Goal: Ask a question

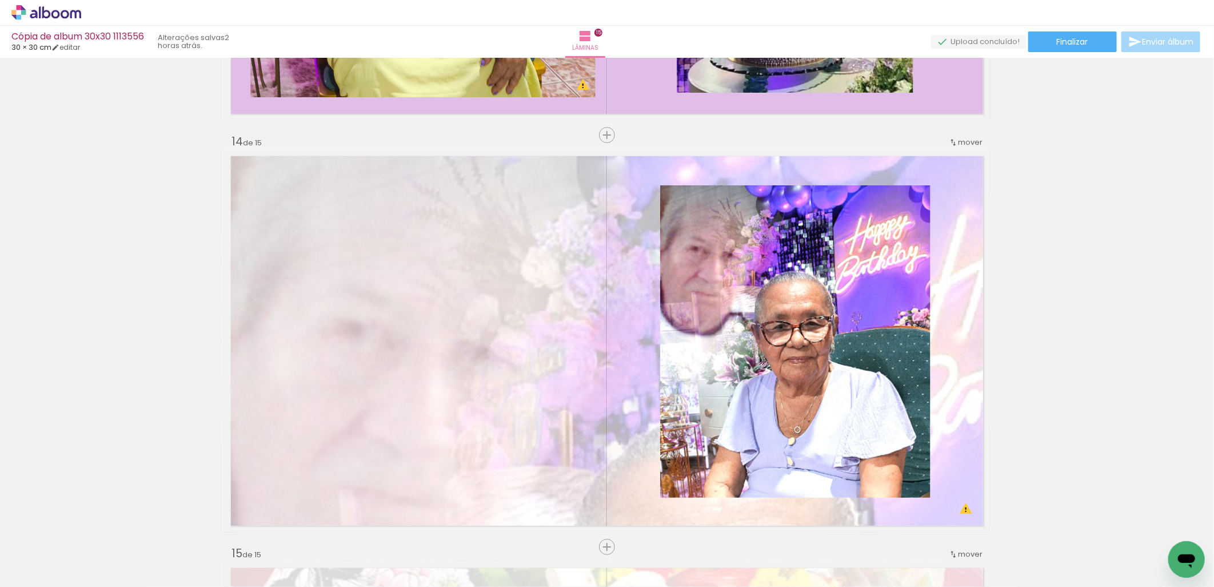
scroll to position [5717, 0]
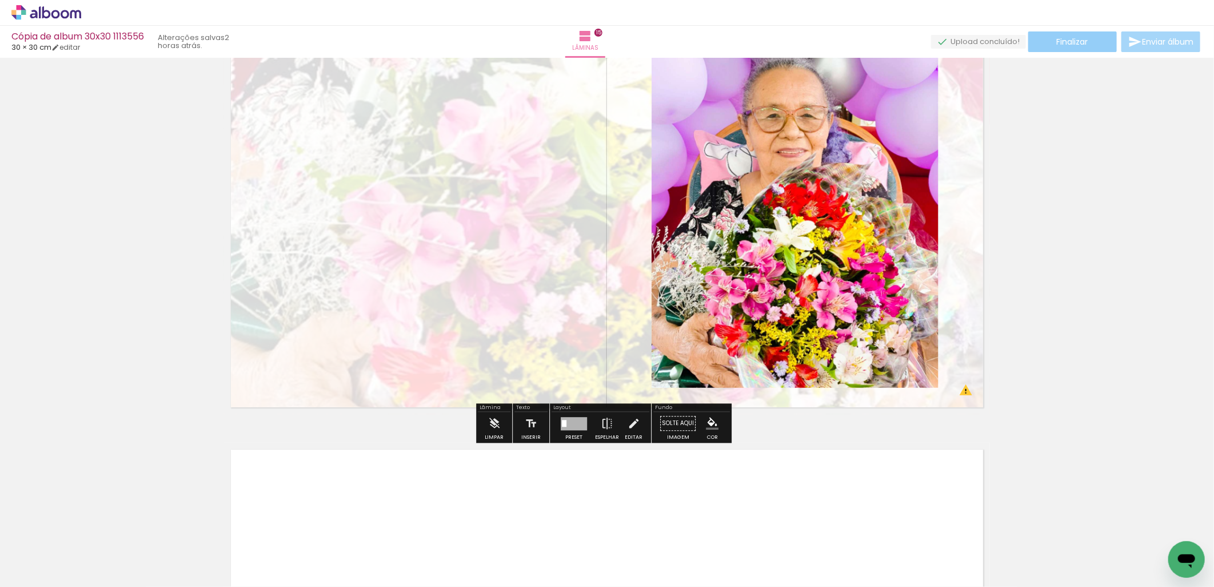
click at [1087, 36] on paper-button "Finalizar" at bounding box center [1073, 41] width 89 height 21
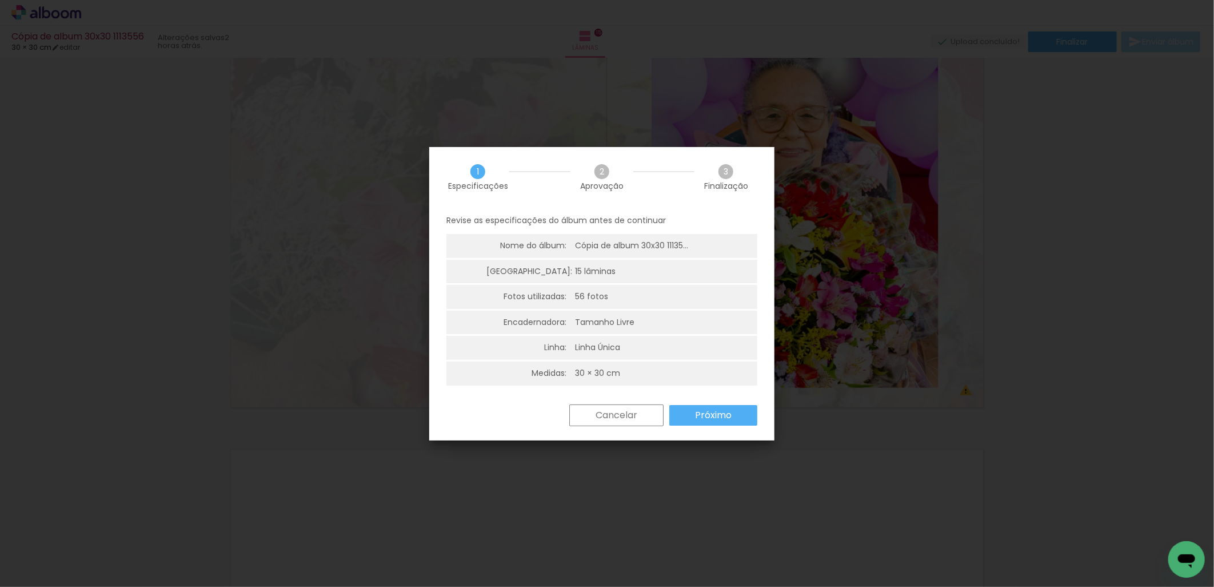
click at [747, 409] on paper-button "Próximo" at bounding box center [714, 415] width 88 height 21
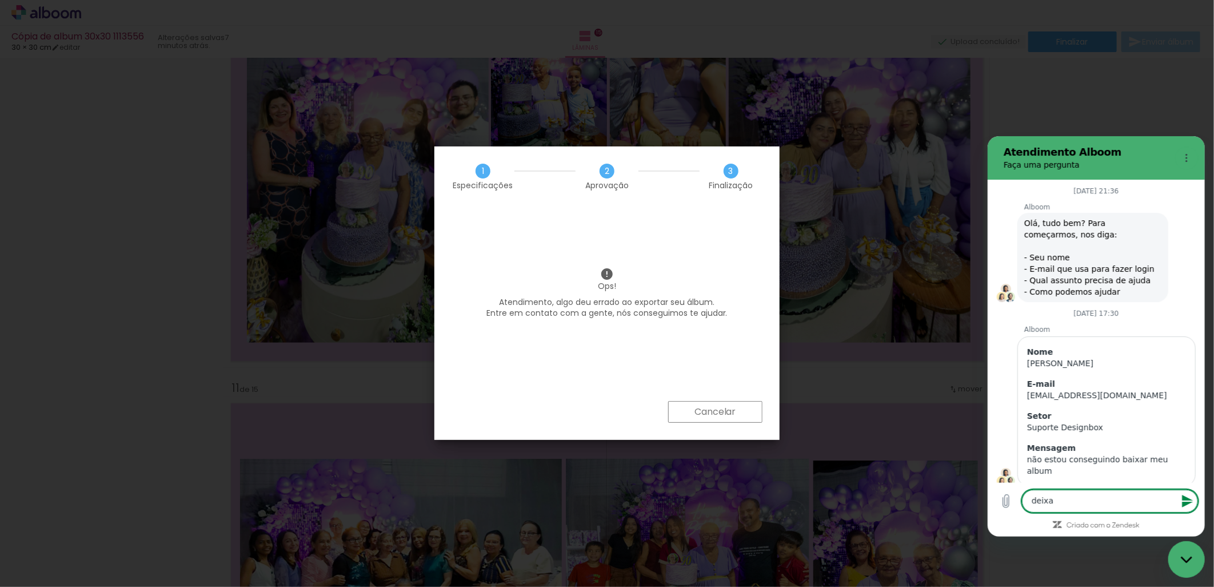
scroll to position [2041, 0]
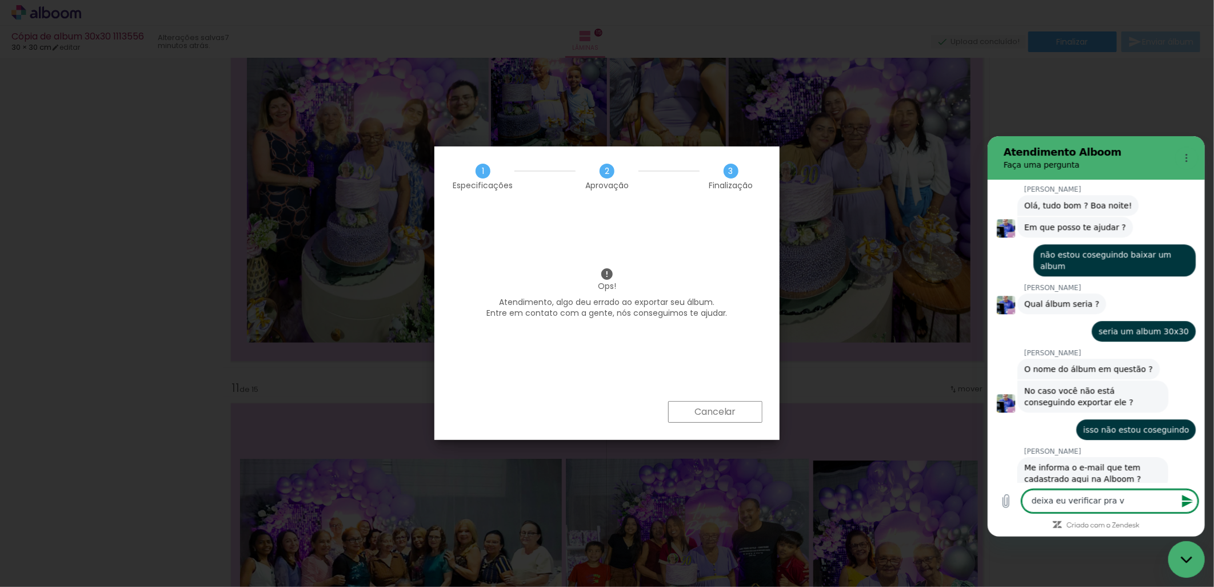
type textarea "deixa eu verificar pra vc"
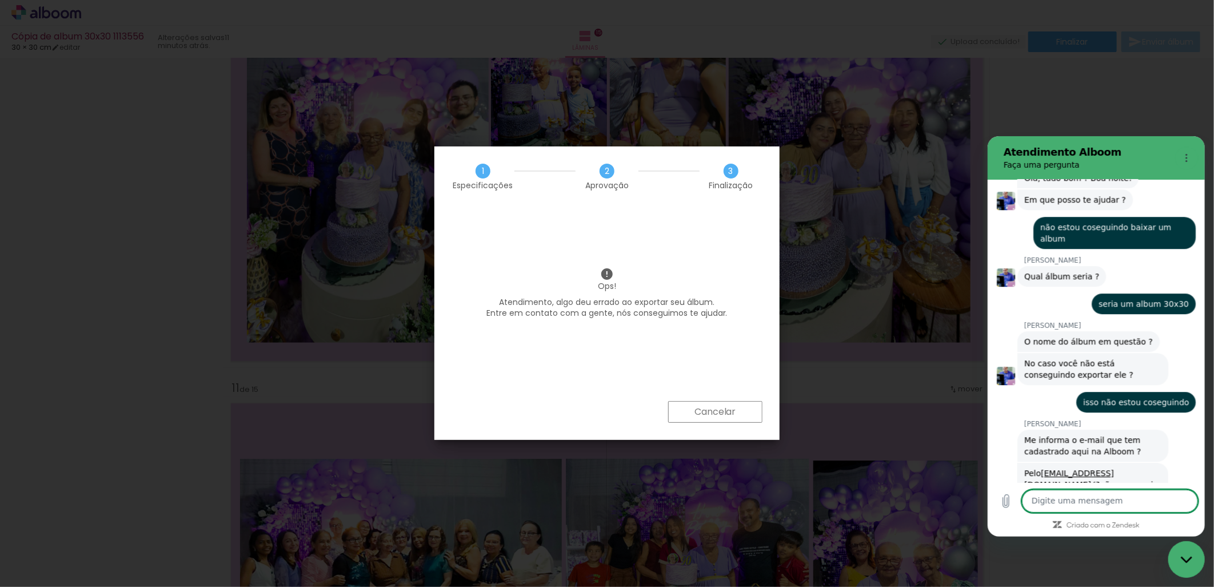
scroll to position [2106, 0]
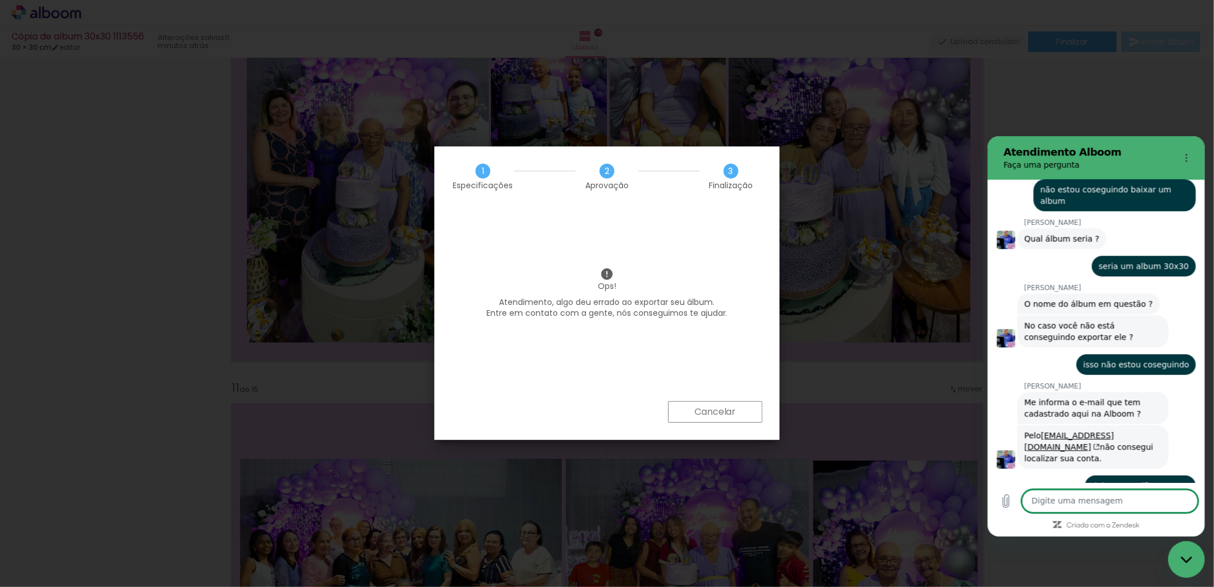
click at [1089, 508] on textarea at bounding box center [1110, 500] width 176 height 23
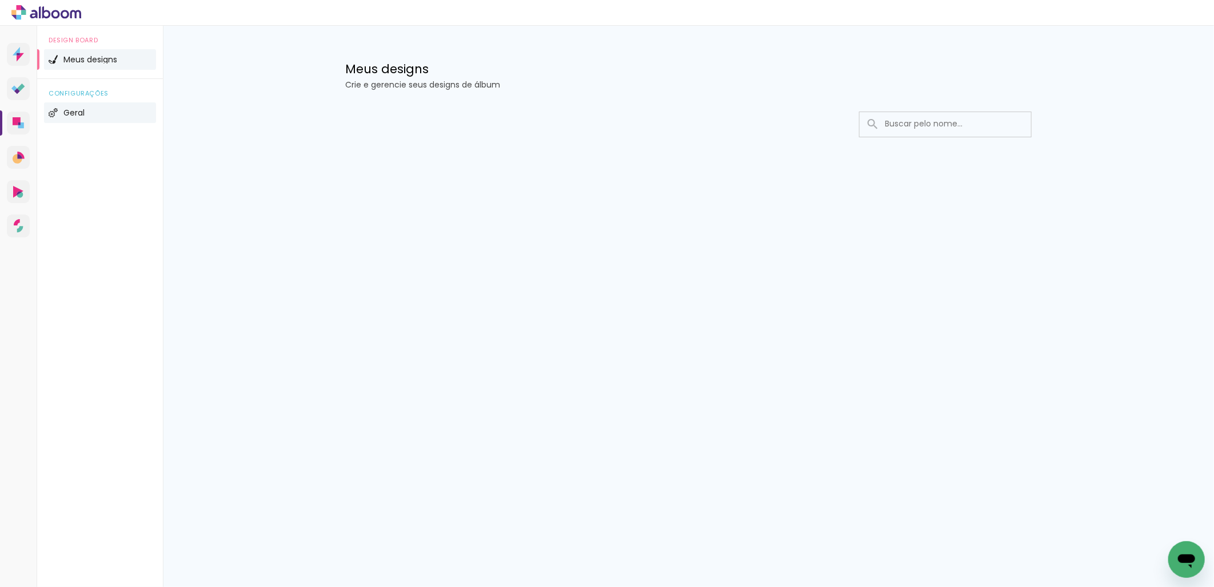
click at [67, 107] on li "Geral" at bounding box center [100, 112] width 112 height 21
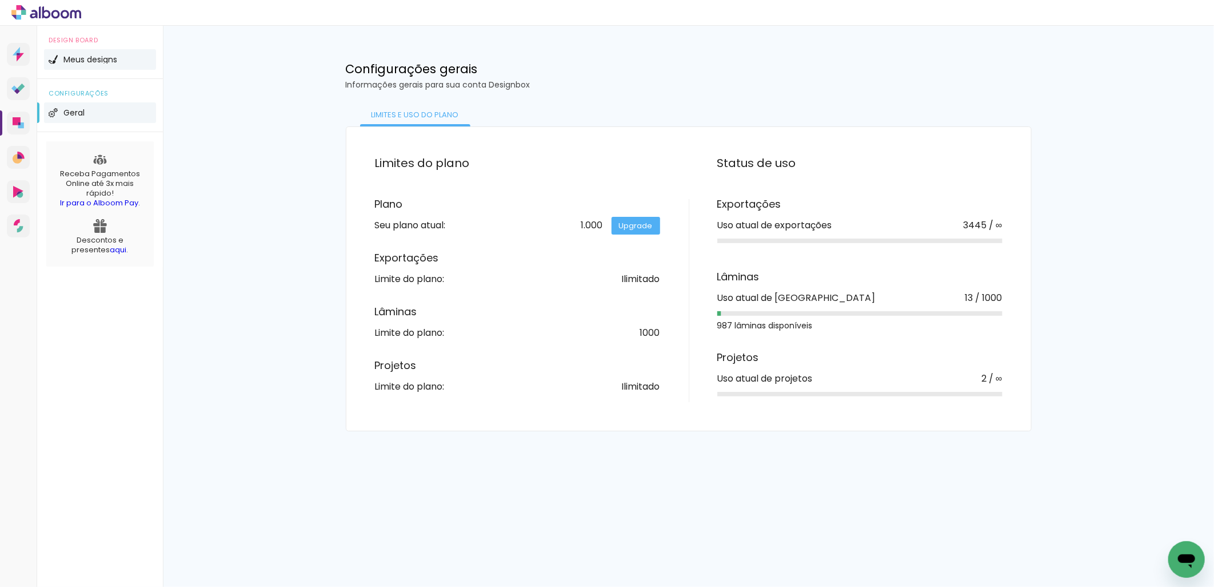
click at [83, 59] on span "Meus designs" at bounding box center [90, 59] width 54 height 8
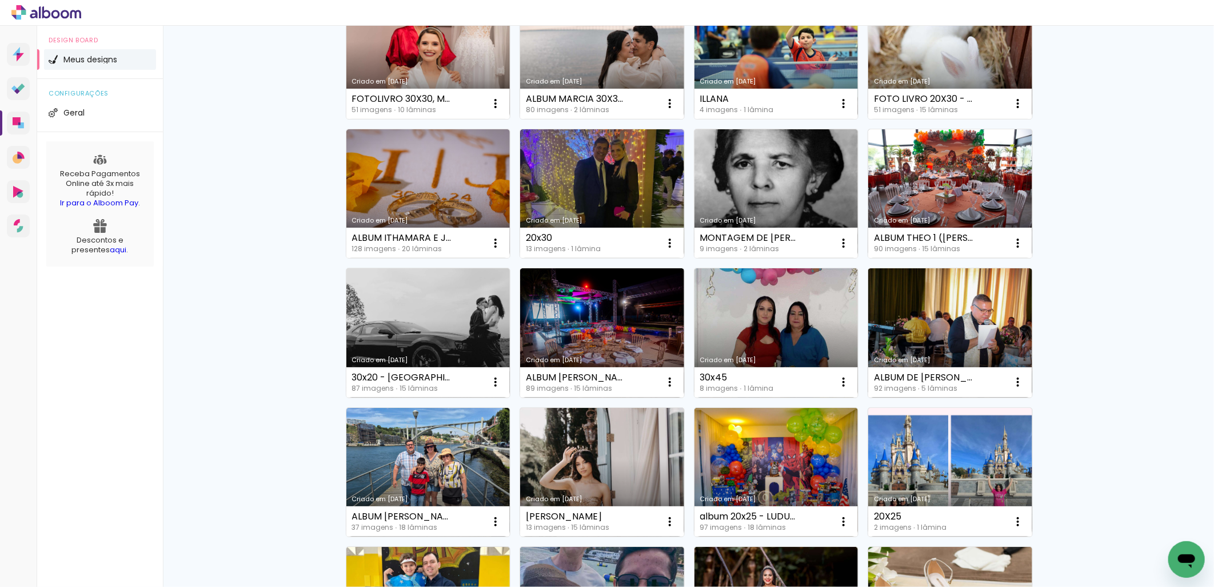
scroll to position [106, 0]
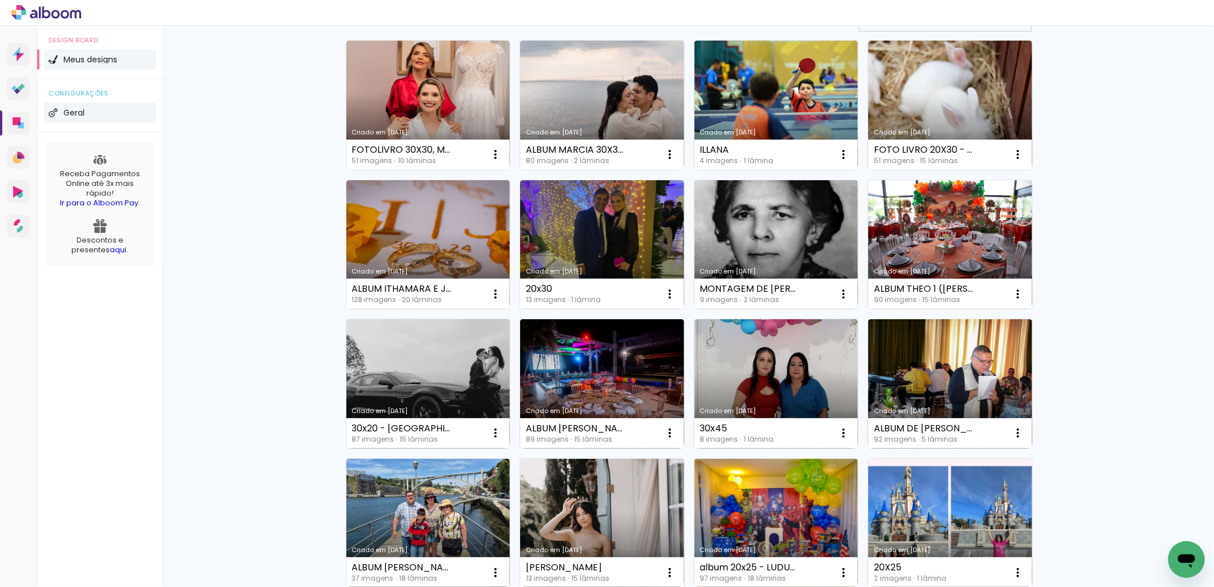
click at [81, 117] on li "Geral" at bounding box center [100, 112] width 112 height 21
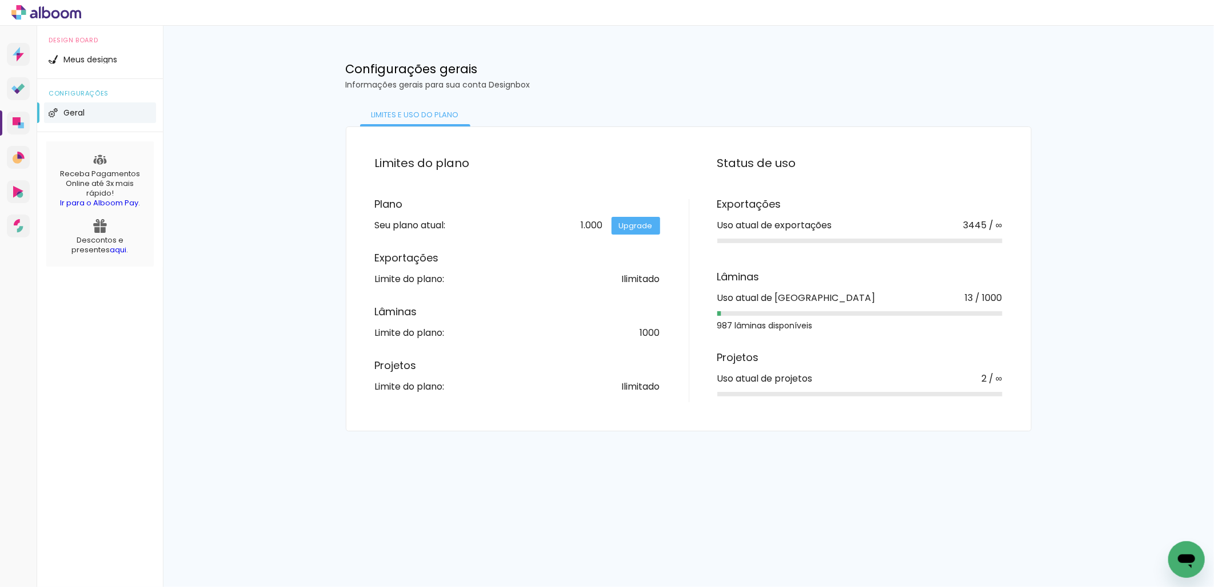
click at [49, 9] on icon at bounding box center [46, 12] width 70 height 15
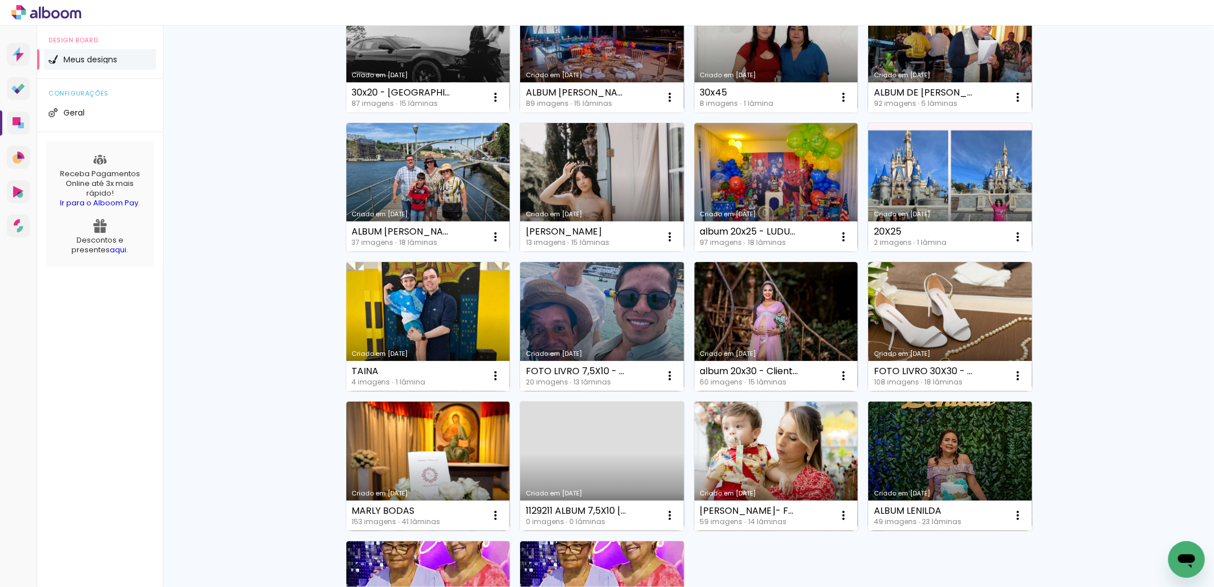
scroll to position [123, 0]
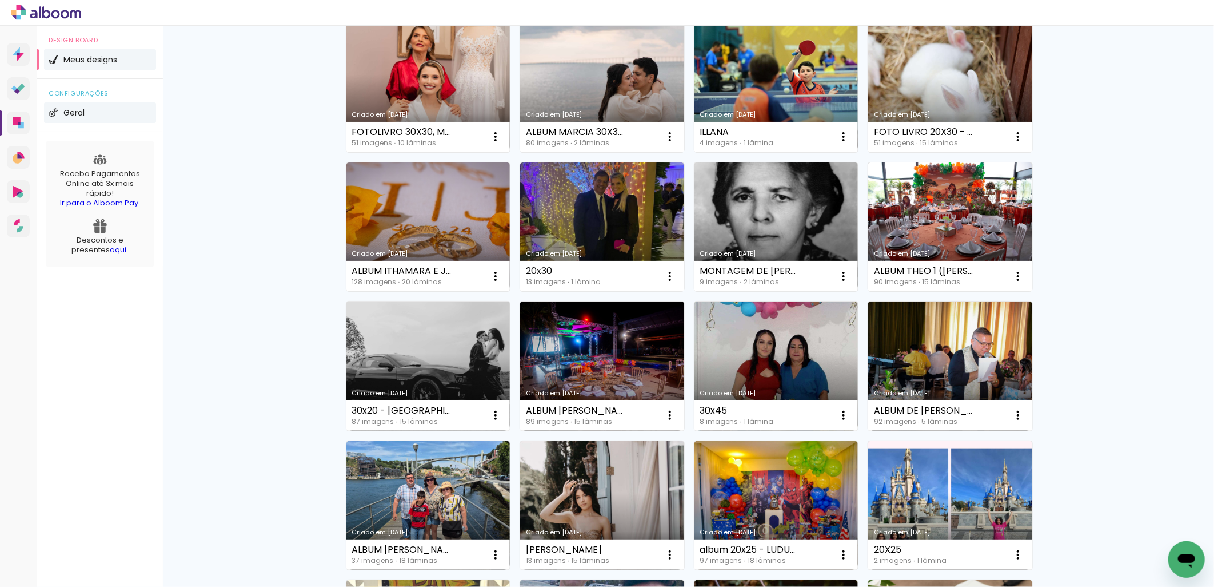
click at [73, 109] on li "Geral" at bounding box center [100, 112] width 112 height 21
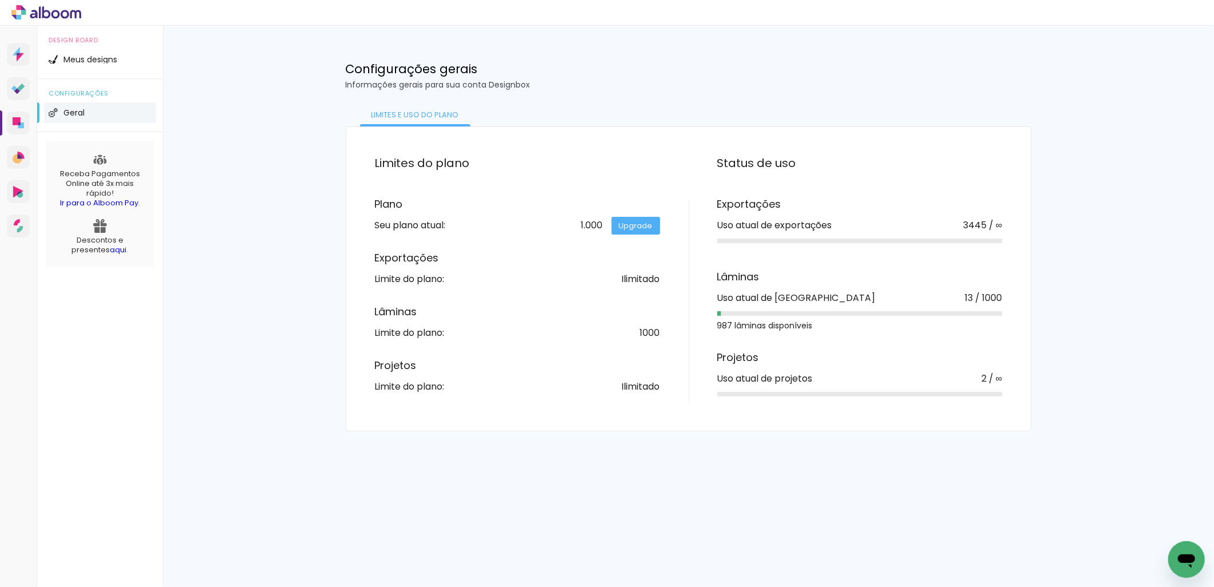
click at [419, 168] on h2 "Limites do plano" at bounding box center [532, 163] width 314 height 15
click at [399, 218] on div "Plano Seu plano atual: 1.000 Upgrade" at bounding box center [517, 214] width 285 height 31
drag, startPoint x: 403, startPoint y: 247, endPoint x: 404, endPoint y: 253, distance: 6.5
click at [403, 248] on div "Plano Seu plano atual: 1.000 Upgrade Exportações Limite do plano: Ilimitado Lâm…" at bounding box center [532, 295] width 314 height 192
click at [405, 259] on h3 "Exportações" at bounding box center [517, 258] width 285 height 10
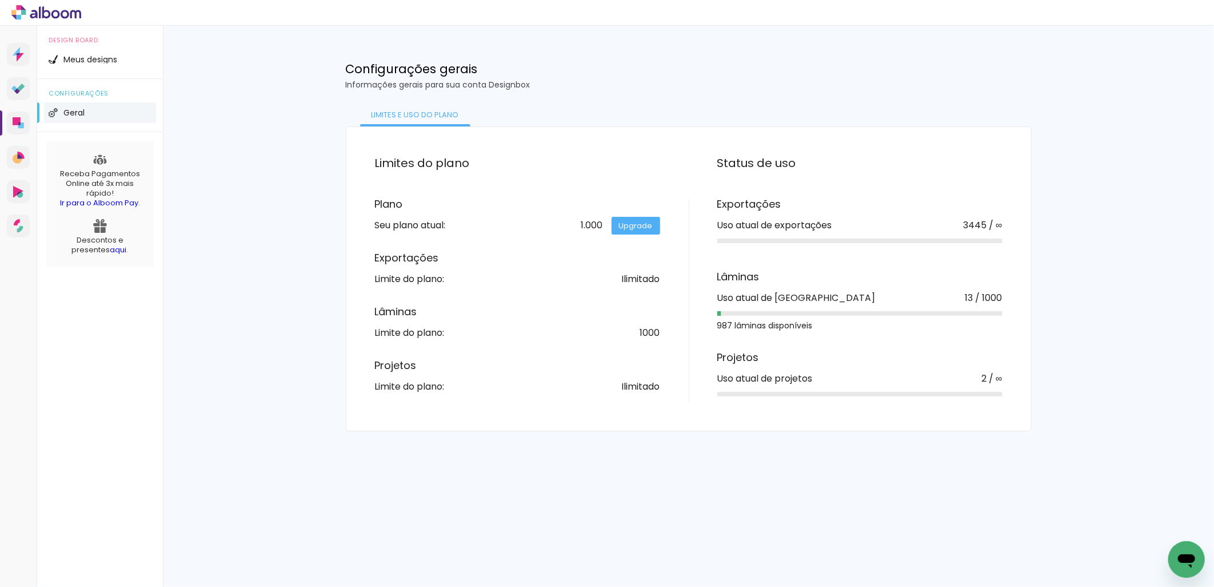
drag, startPoint x: 409, startPoint y: 282, endPoint x: 408, endPoint y: 317, distance: 34.9
click at [409, 292] on div "Plano Seu plano atual: 1.000 Upgrade Exportações Limite do plano: Ilimitado Lâm…" at bounding box center [532, 295] width 314 height 192
drag, startPoint x: 408, startPoint y: 317, endPoint x: 407, endPoint y: 324, distance: 6.4
click at [407, 324] on div "Lâminas Limite do plano: 1000" at bounding box center [517, 321] width 285 height 31
click at [413, 391] on div "Projetos Limite do plano: Ilimitado" at bounding box center [517, 375] width 285 height 31
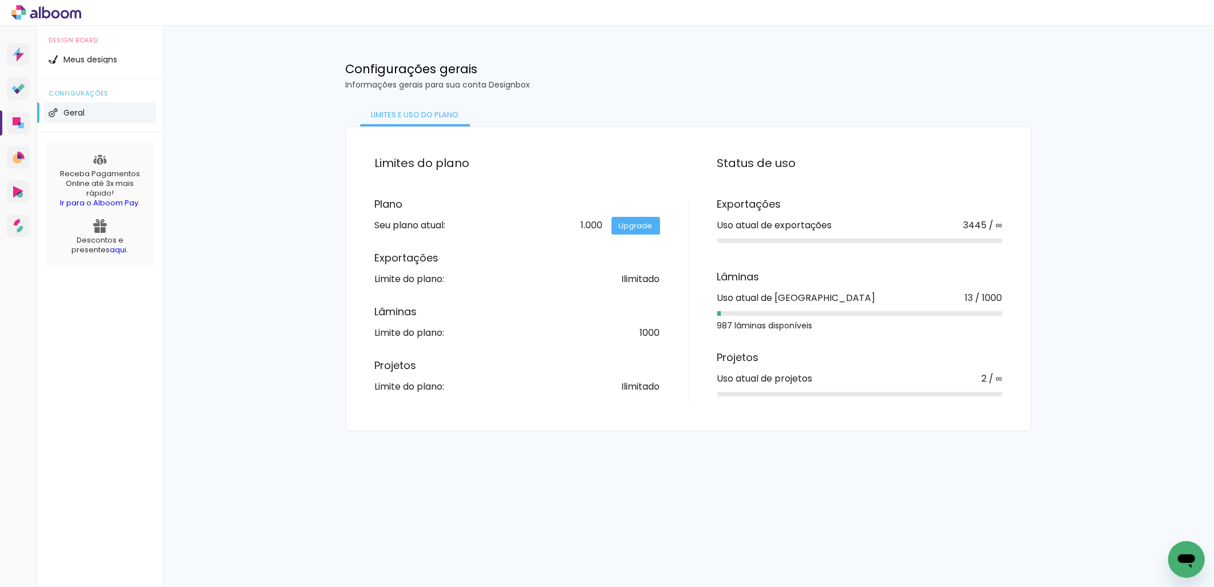
click at [791, 374] on div "Uso atual de projetos" at bounding box center [765, 378] width 95 height 9
click at [70, 113] on span "Geral" at bounding box center [73, 113] width 21 height 8
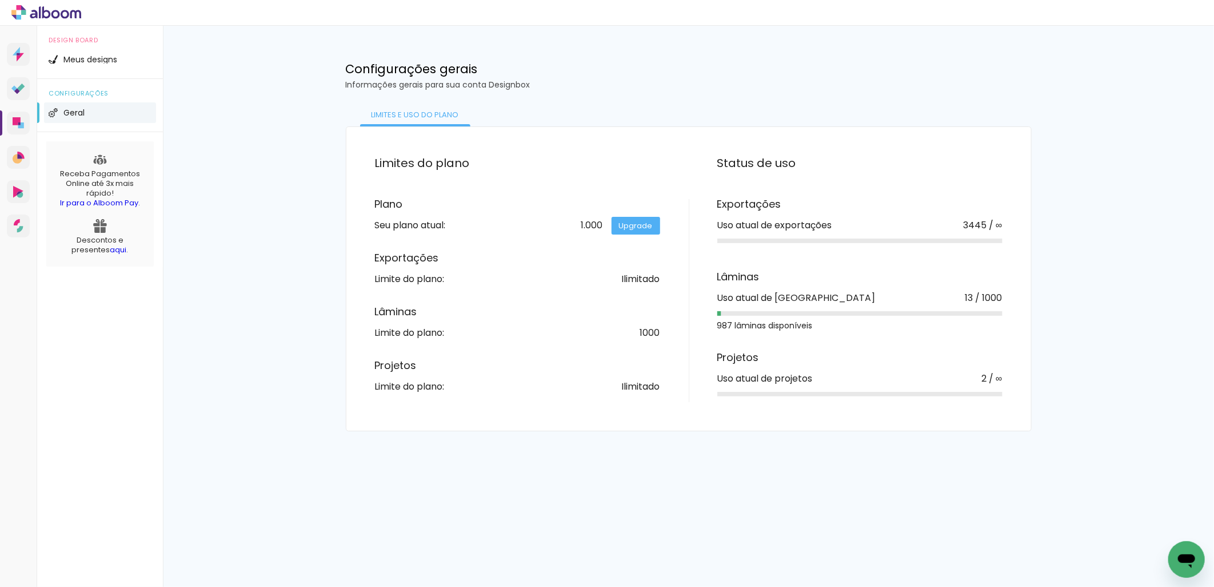
click at [70, 113] on span "Geral" at bounding box center [73, 113] width 21 height 8
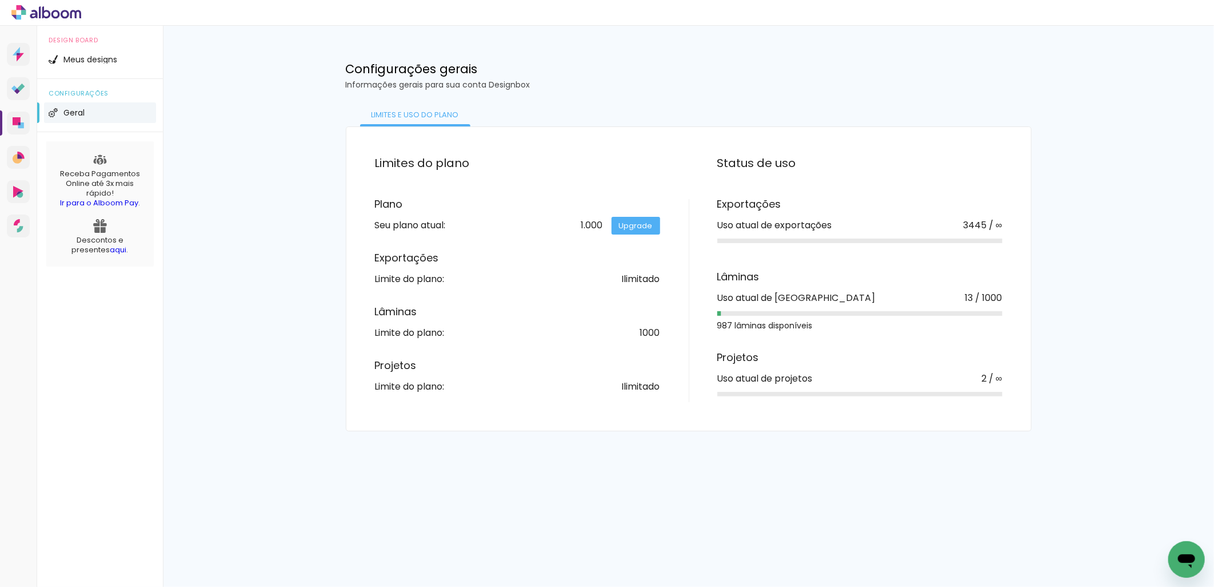
click at [70, 113] on span "Geral" at bounding box center [73, 113] width 21 height 8
click at [71, 113] on span "Geral" at bounding box center [73, 113] width 21 height 8
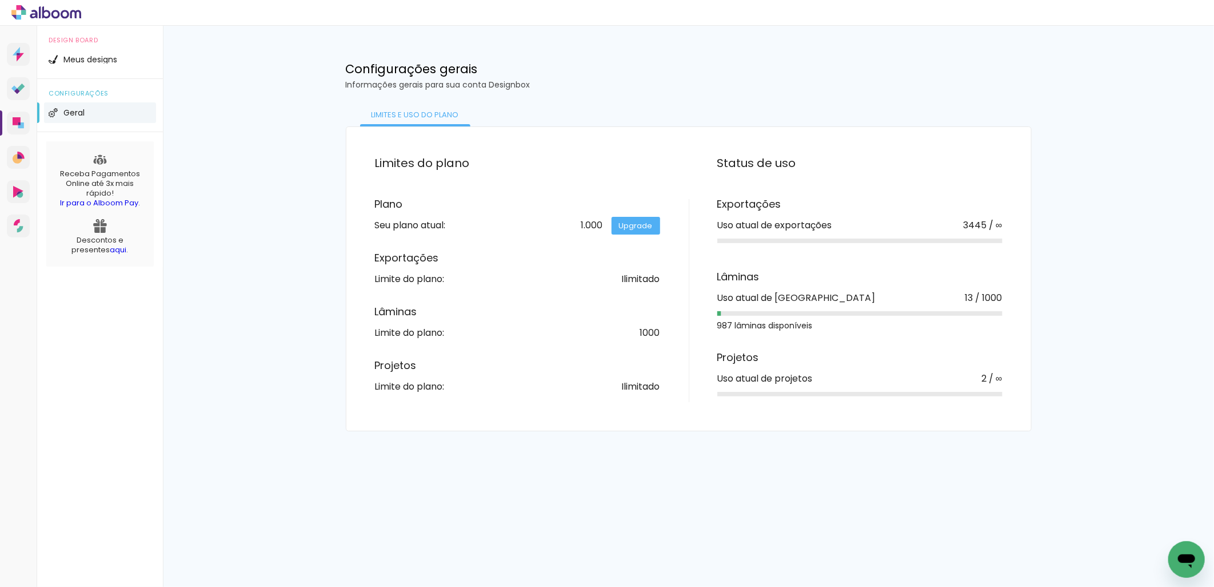
click at [71, 113] on span "Geral" at bounding box center [73, 113] width 21 height 8
drag, startPoint x: 71, startPoint y: 113, endPoint x: 57, endPoint y: 14, distance: 99.9
click at [57, 14] on icon at bounding box center [46, 12] width 70 height 15
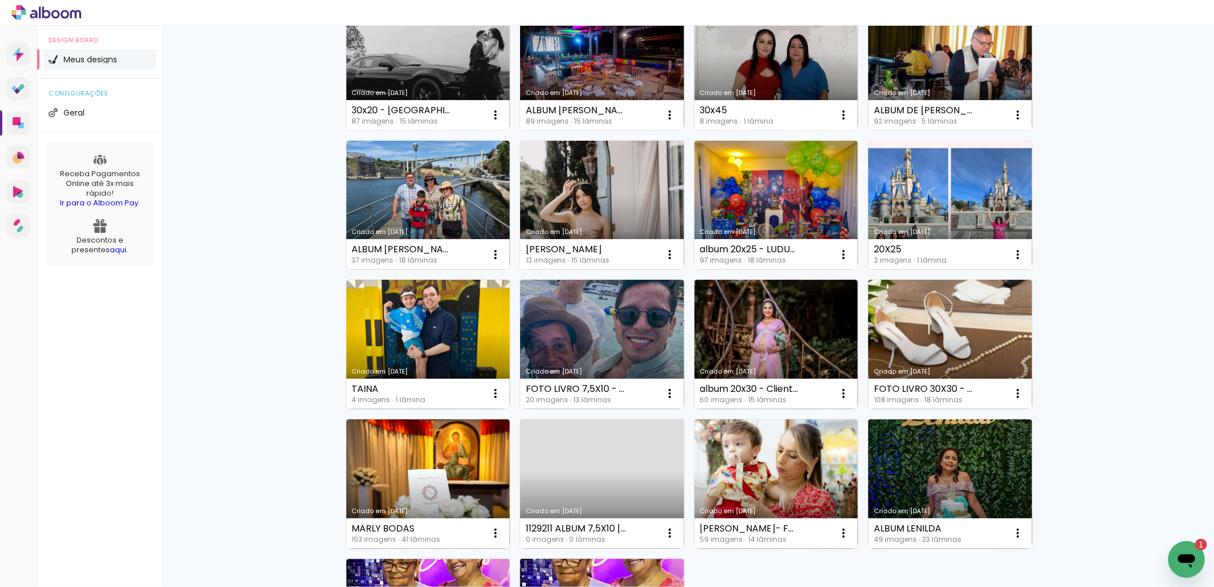
scroll to position [653, 0]
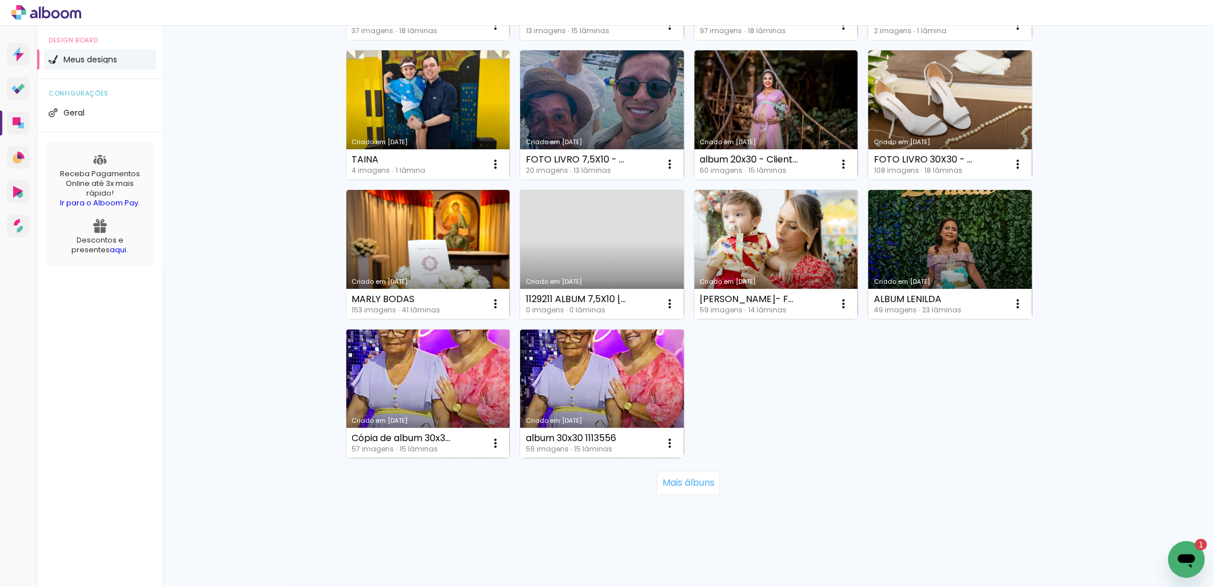
click at [437, 373] on link "Criado em [DATE]" at bounding box center [428, 393] width 164 height 129
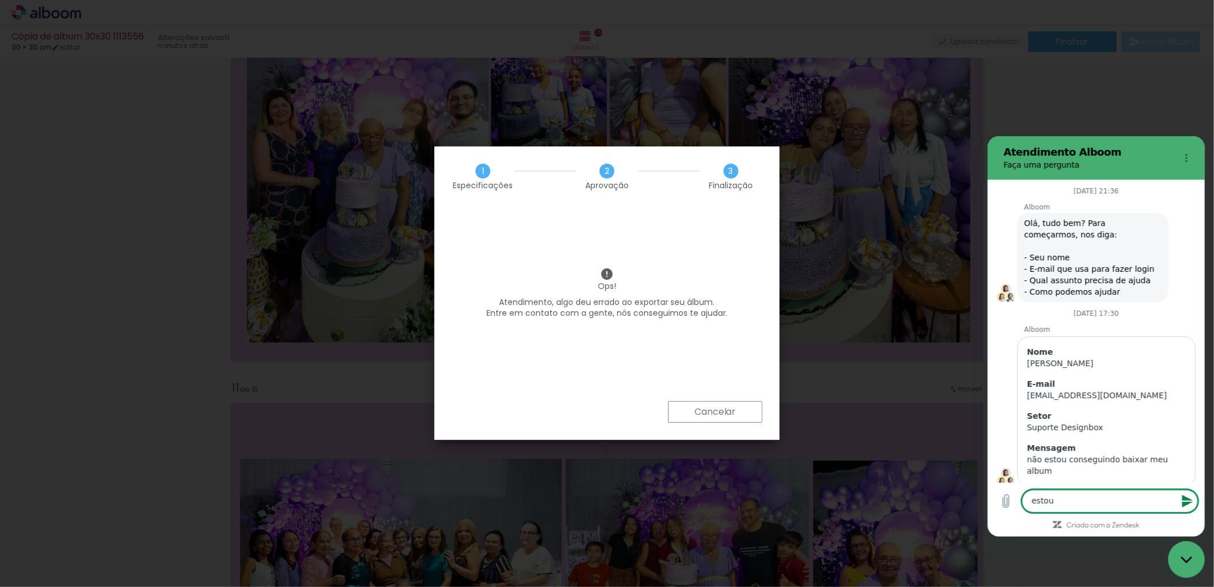
scroll to position [2106, 0]
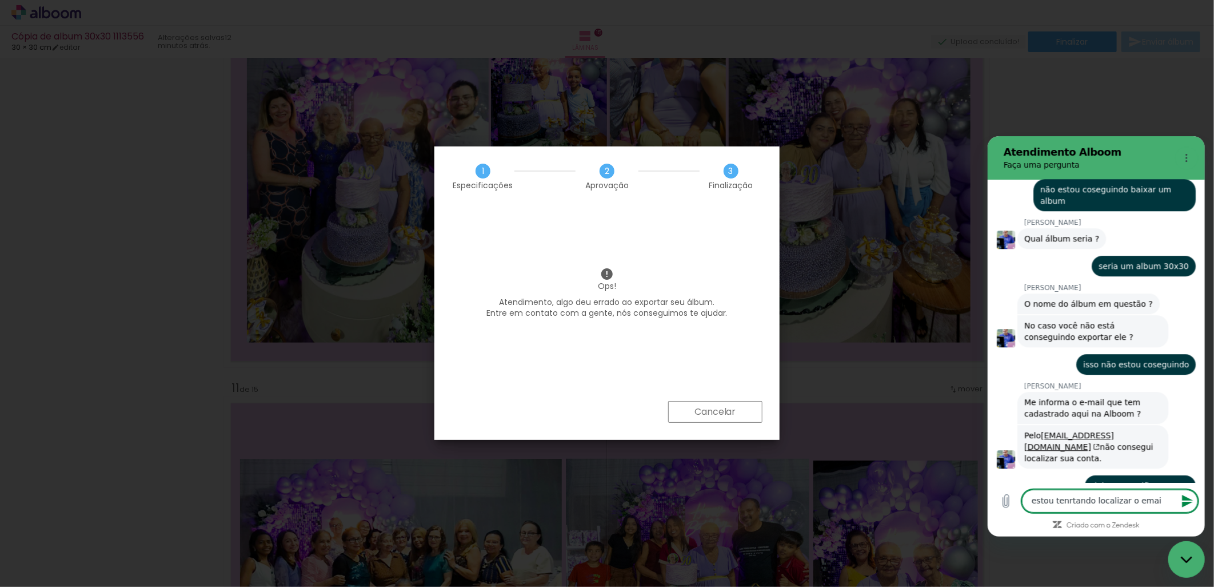
type textarea "estou tenrtando localizar o email"
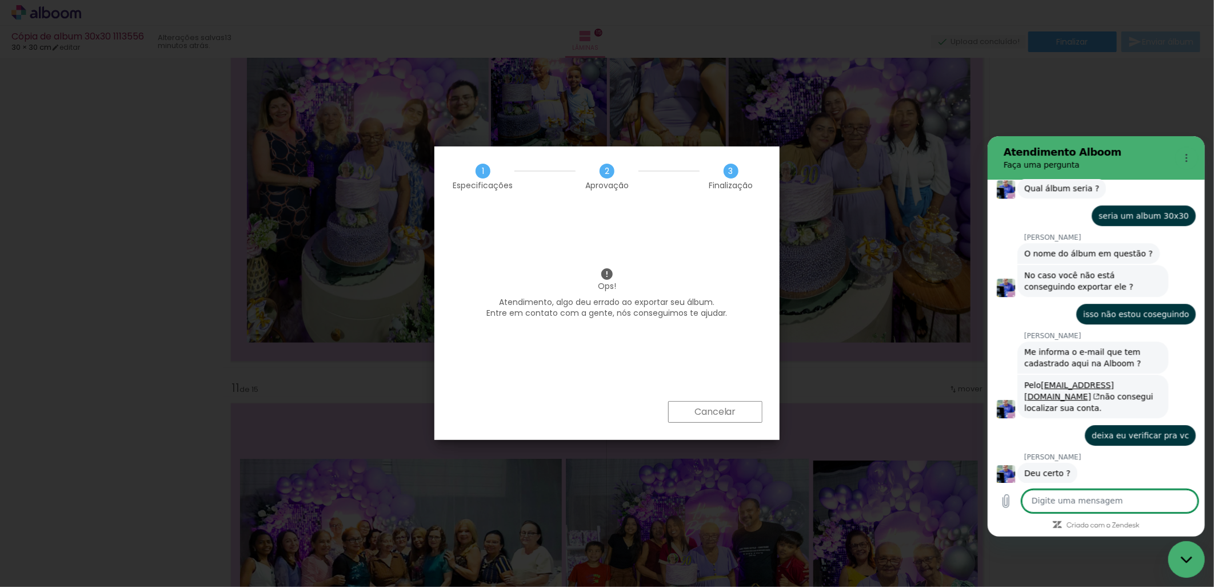
scroll to position [2155, 0]
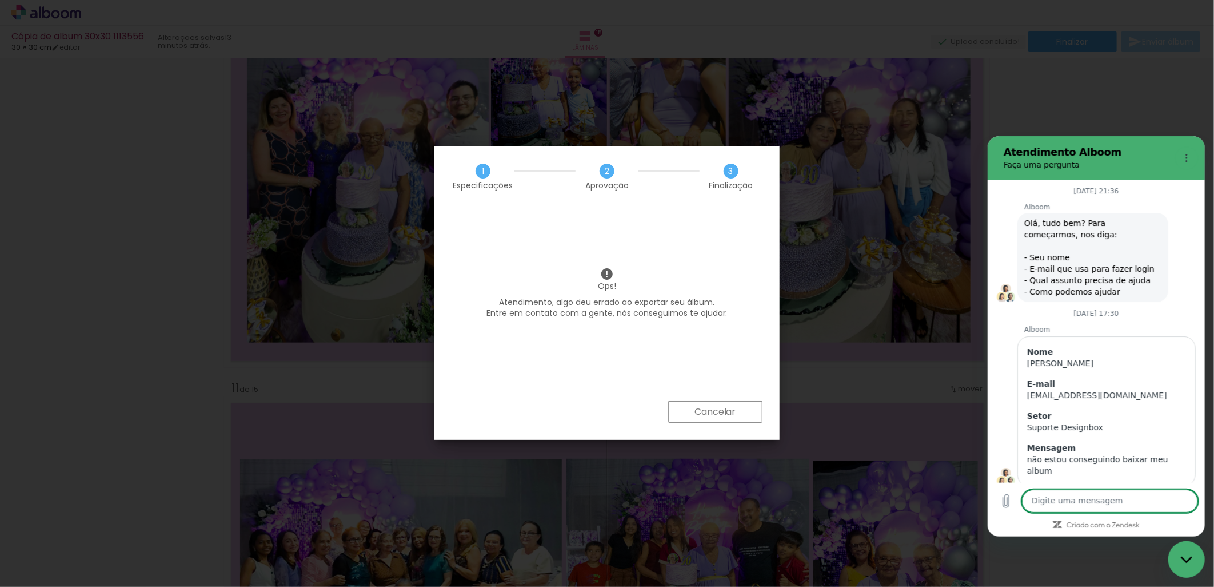
scroll to position [2171, 0]
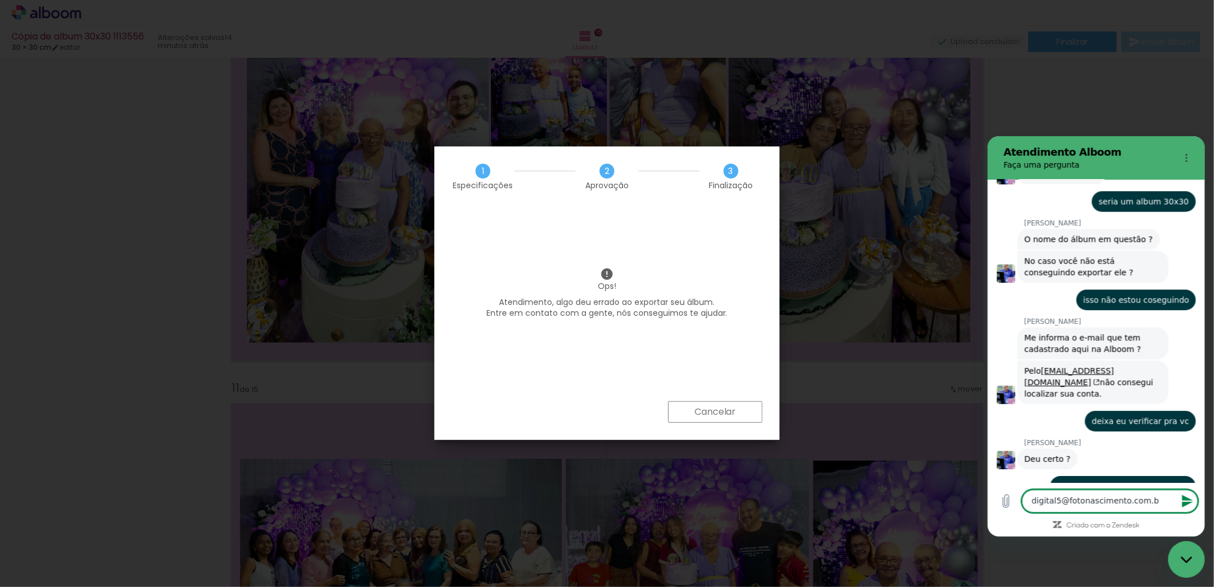
type textarea "[EMAIL_ADDRESS][DOMAIN_NAME]"
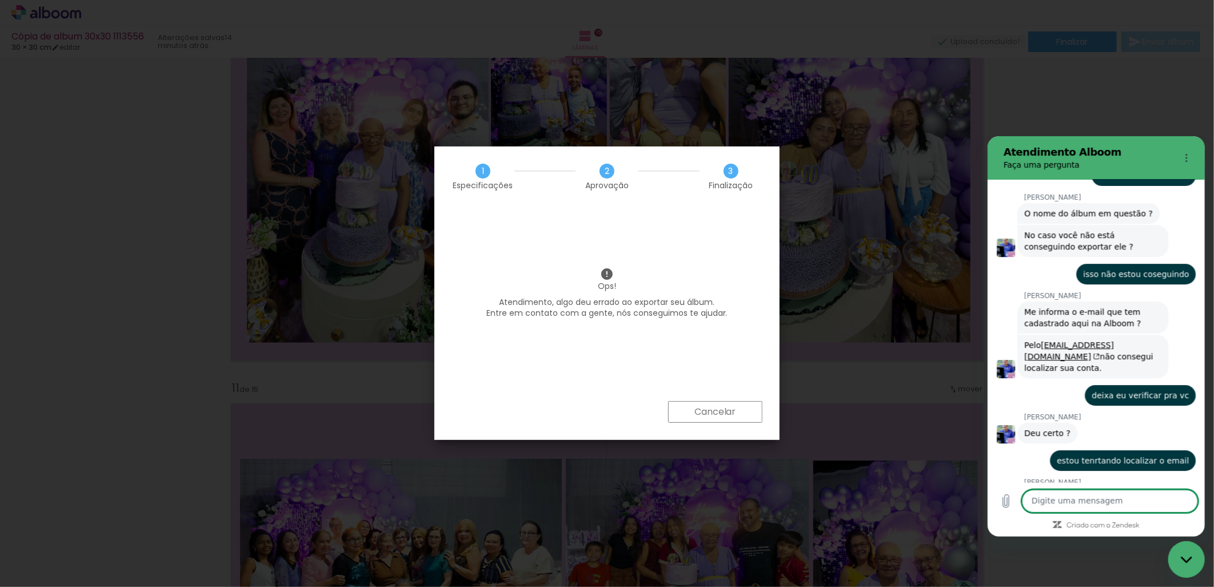
scroll to position [2199, 0]
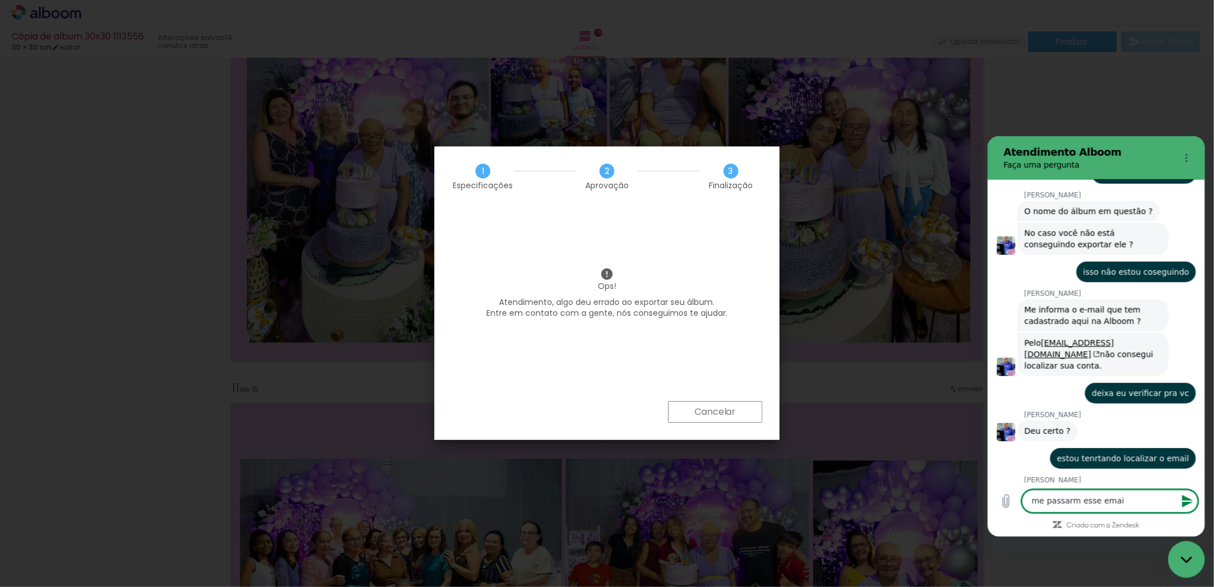
type textarea "me passarm esse email"
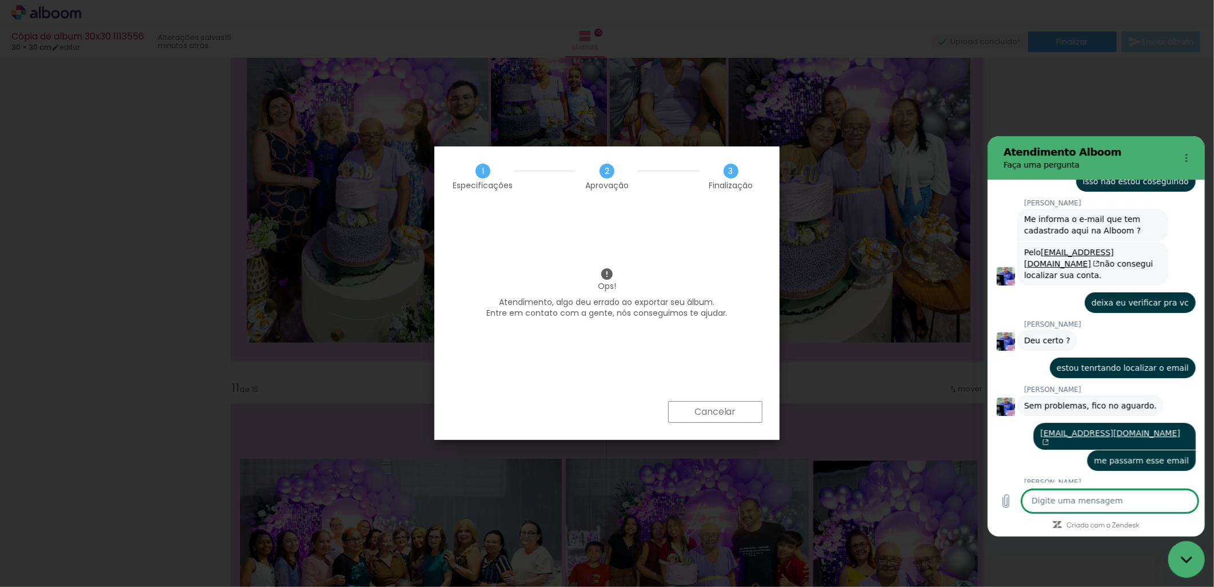
scroll to position [2291, 0]
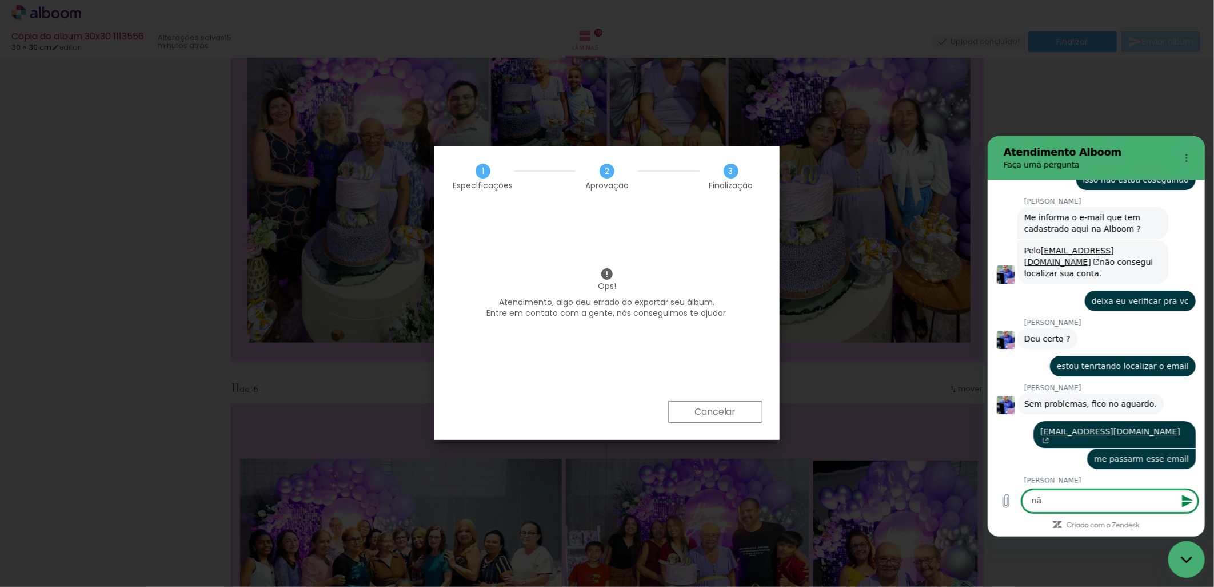
type textarea "não"
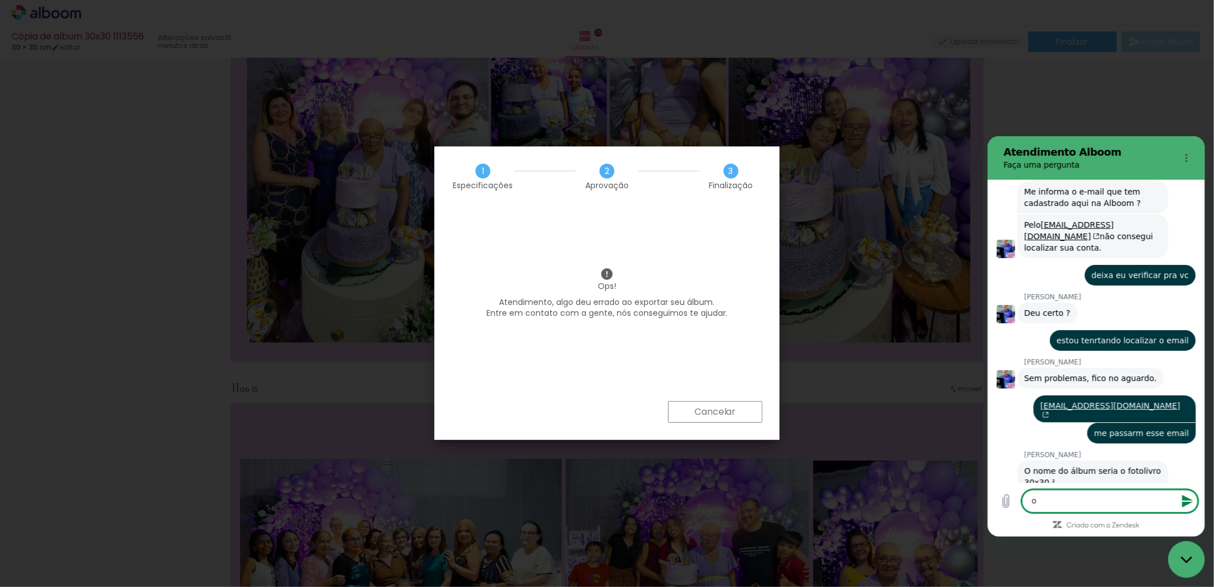
scroll to position [2319, 0]
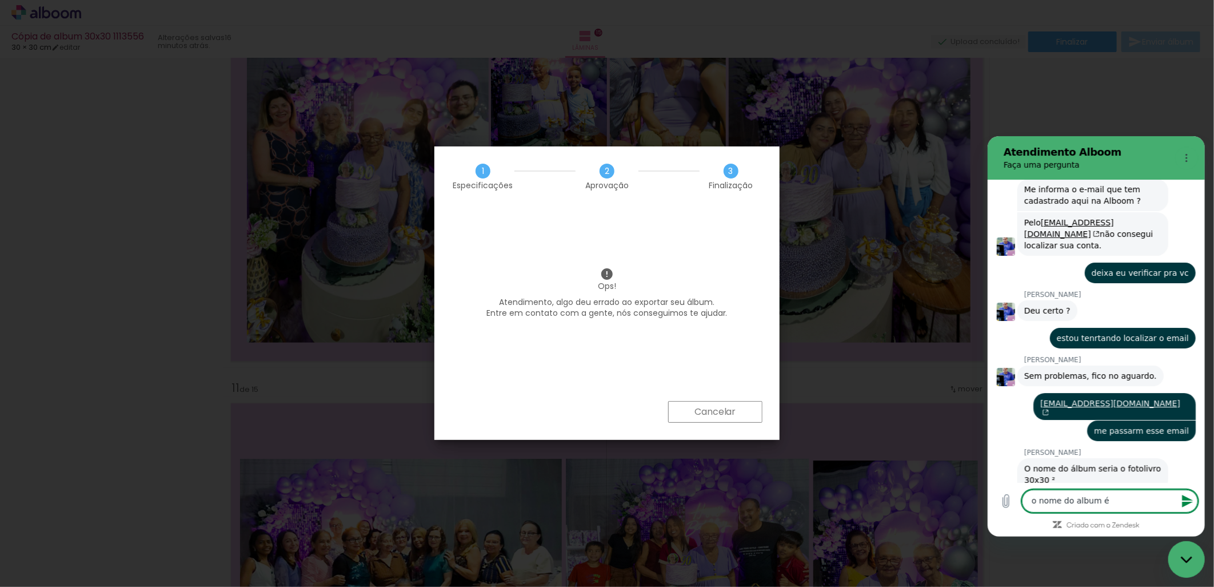
type textarea "o nome do album é"
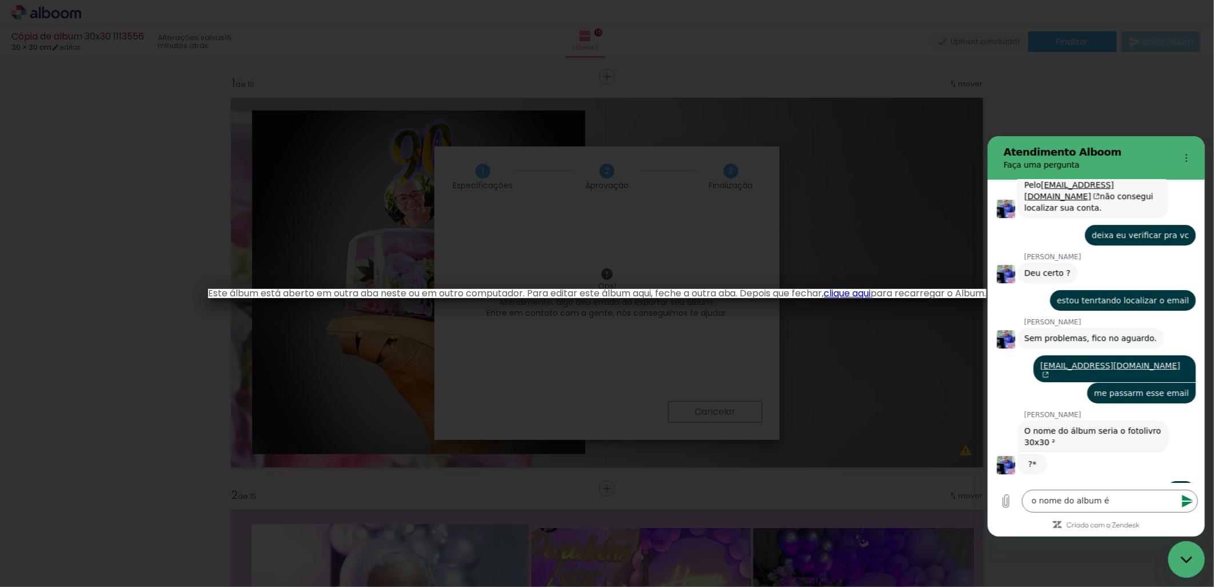
scroll to position [3811, 0]
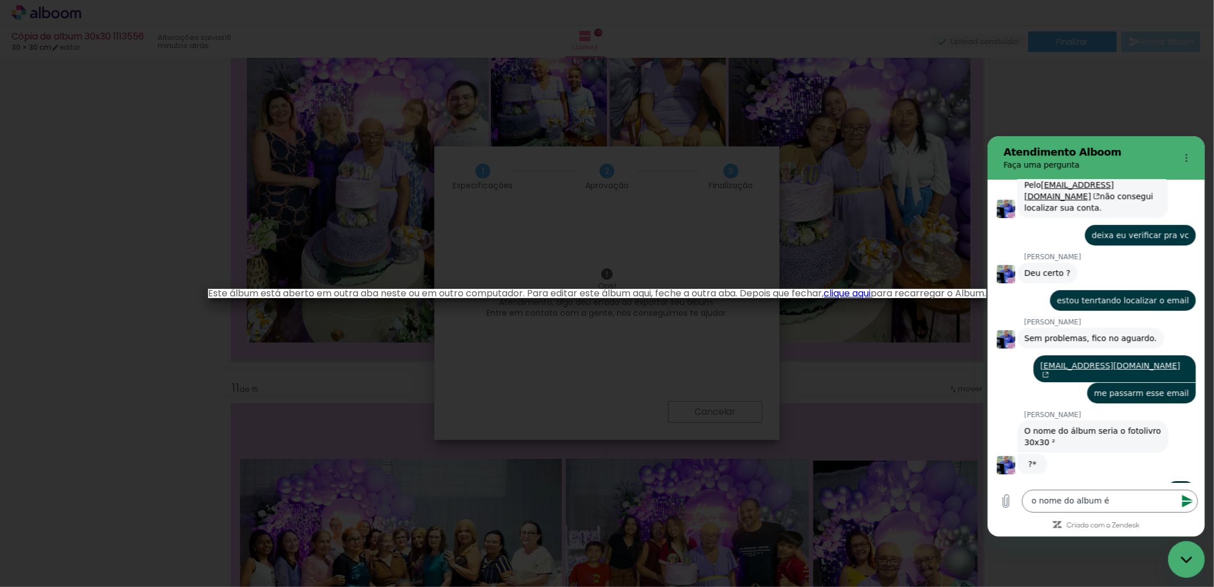
click at [770, 390] on iron-overlay-backdrop at bounding box center [607, 293] width 1214 height 587
click at [867, 293] on link "clique aqui" at bounding box center [847, 292] width 47 height 13
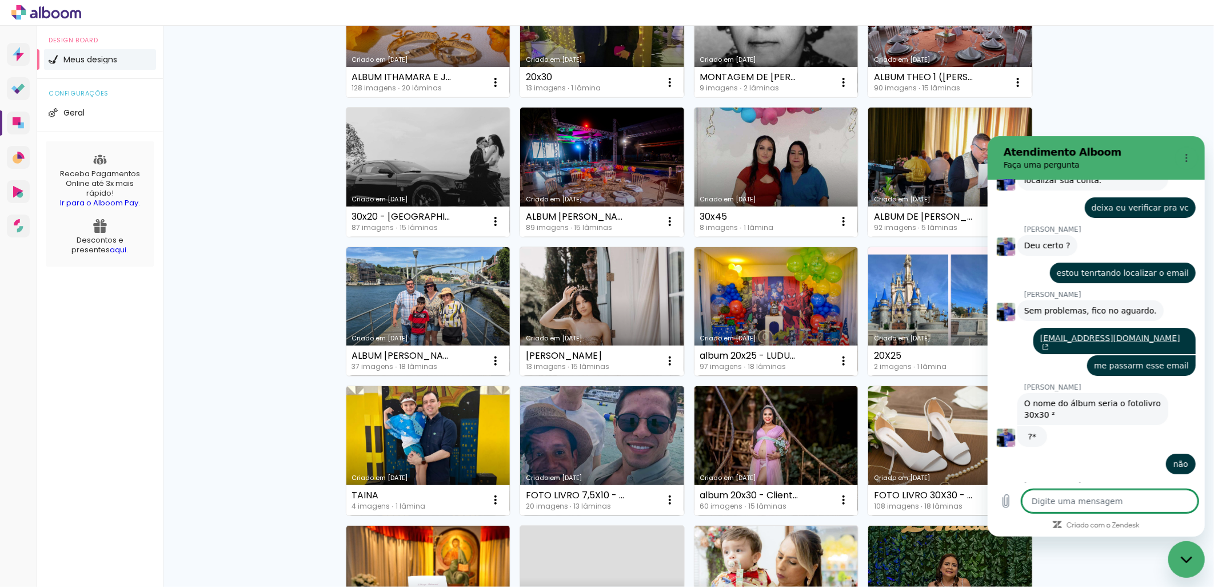
scroll to position [635, 0]
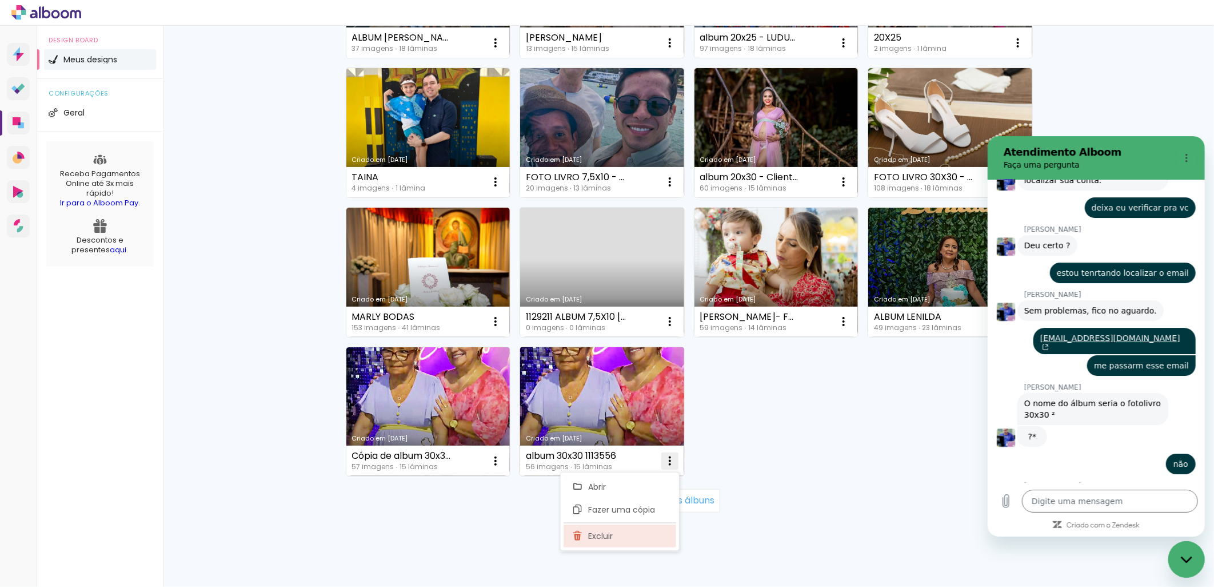
click at [632, 526] on paper-item "Excluir" at bounding box center [620, 535] width 113 height 23
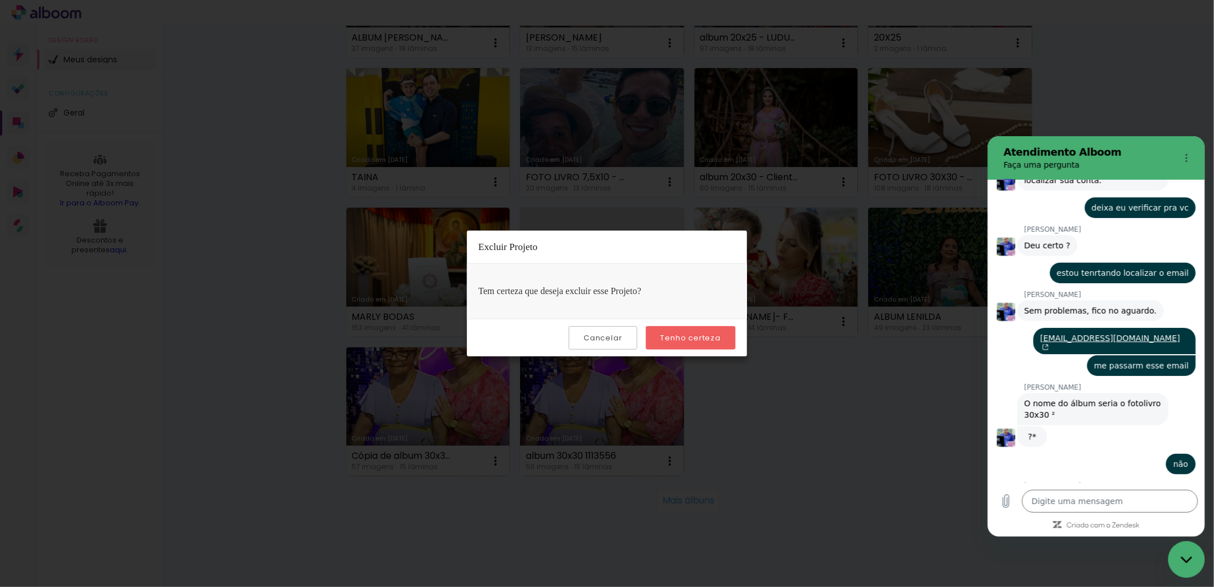
click at [0, 0] on slot "Tenho certeza" at bounding box center [0, 0] width 0 height 0
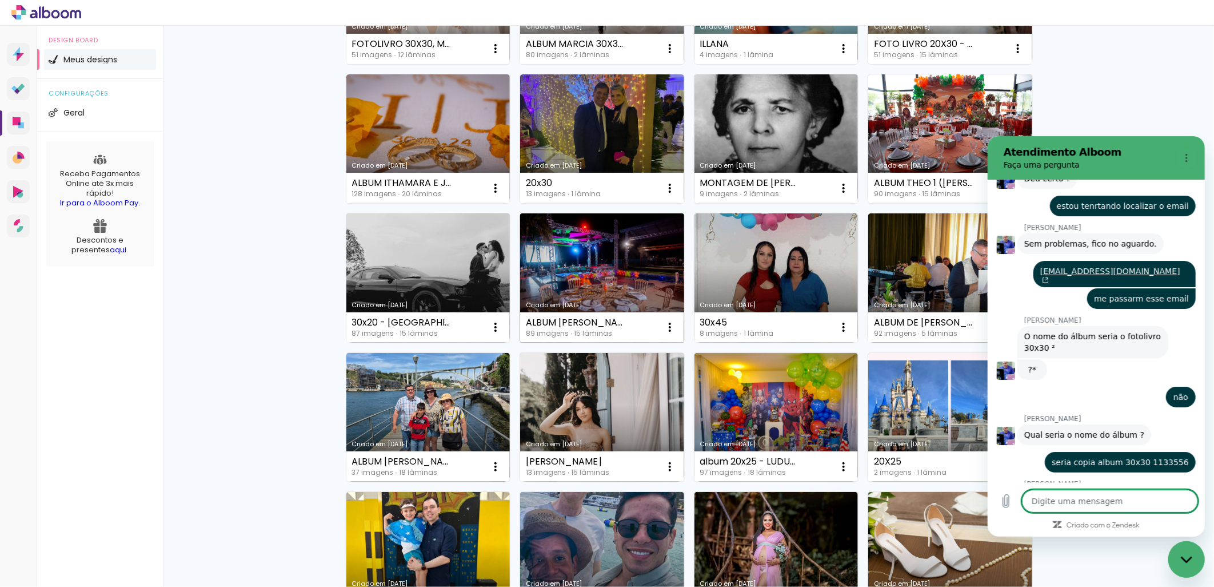
scroll to position [2451, 0]
type textarea "x"
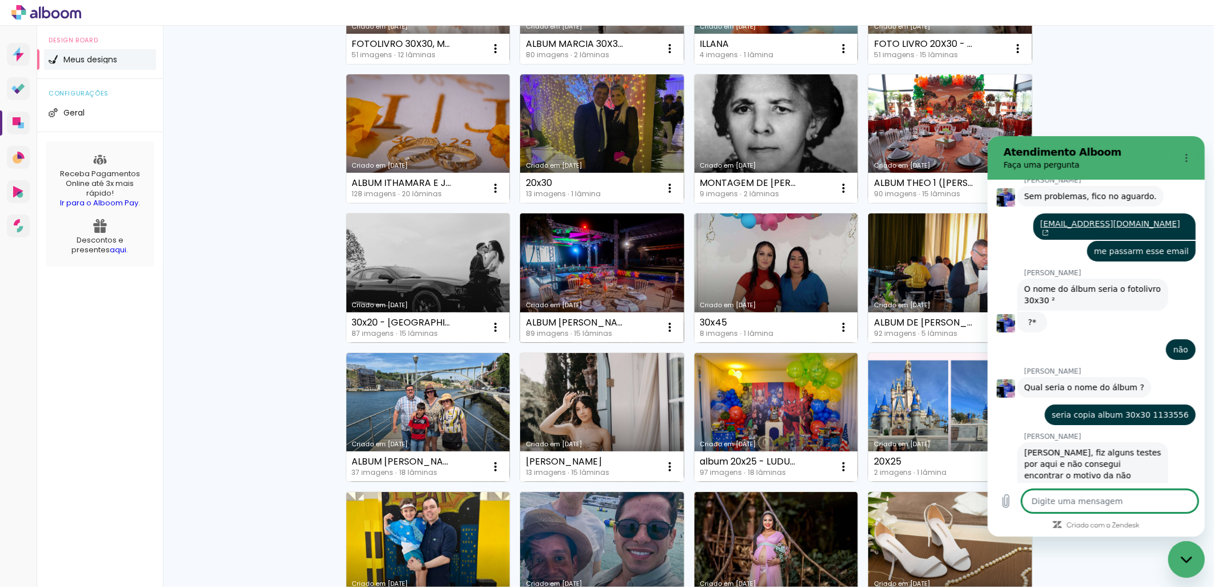
scroll to position [2501, 0]
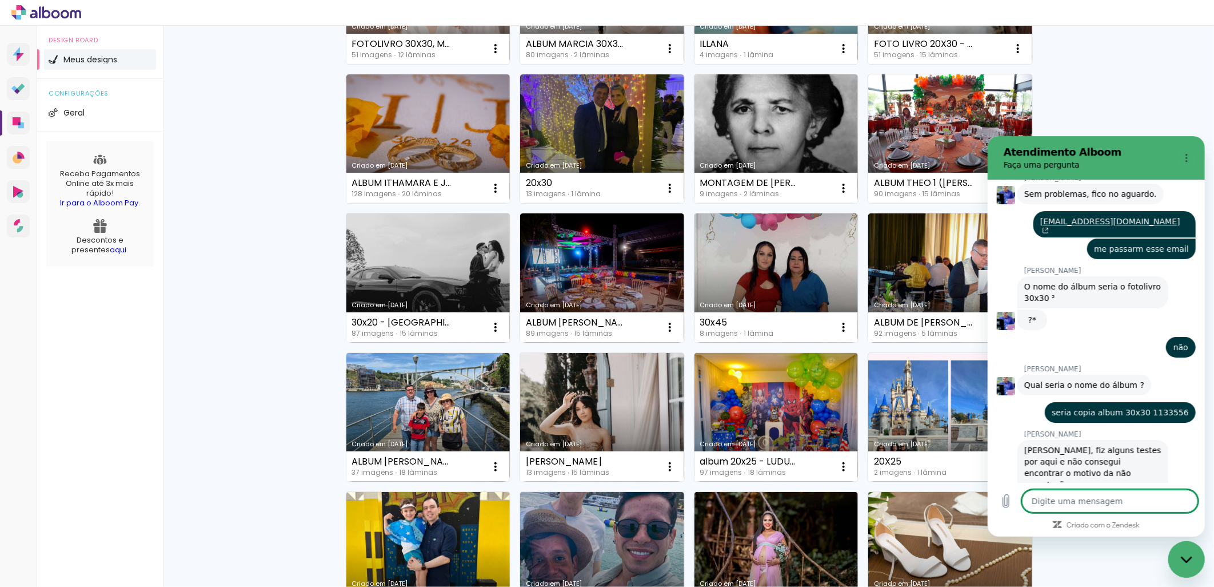
click at [1087, 497] on textarea at bounding box center [1110, 500] width 176 height 23
type textarea "p"
type textarea "x"
type textarea "pe"
type textarea "x"
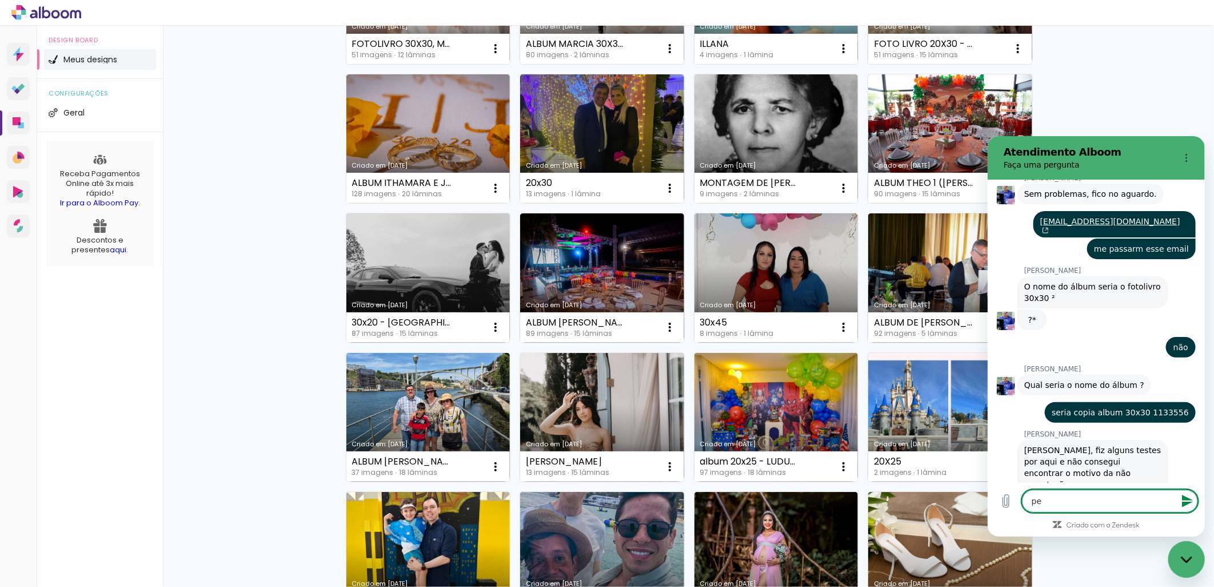
type textarea "per"
type textarea "x"
type textarea "perf"
type textarea "x"
type textarea "perfe"
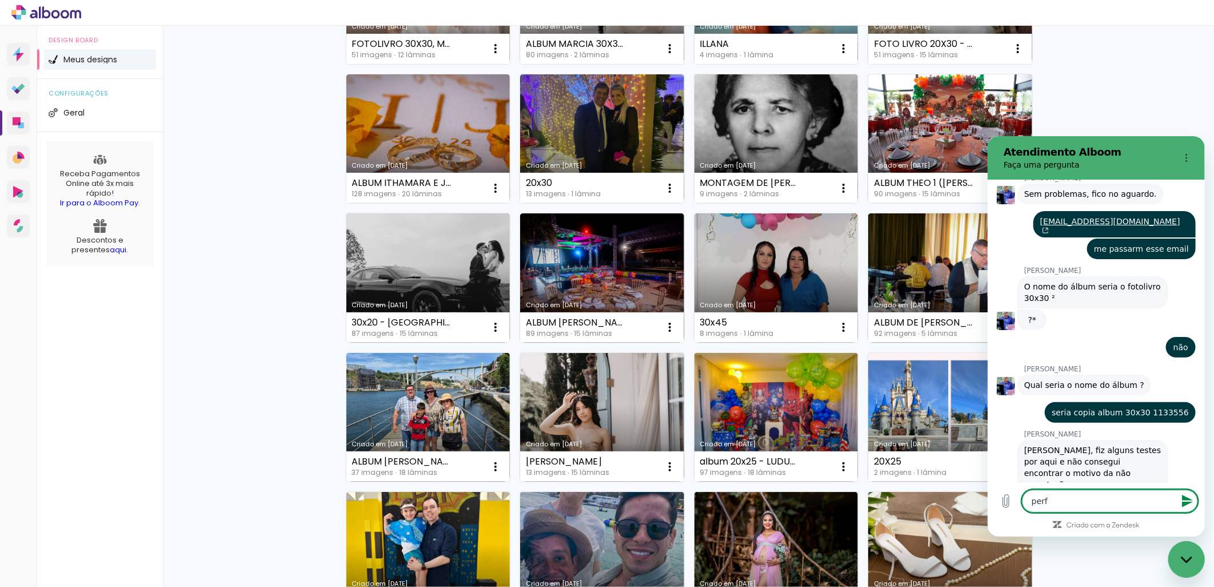
type textarea "x"
type textarea "perfei"
type textarea "x"
type textarea "perfeit"
type textarea "x"
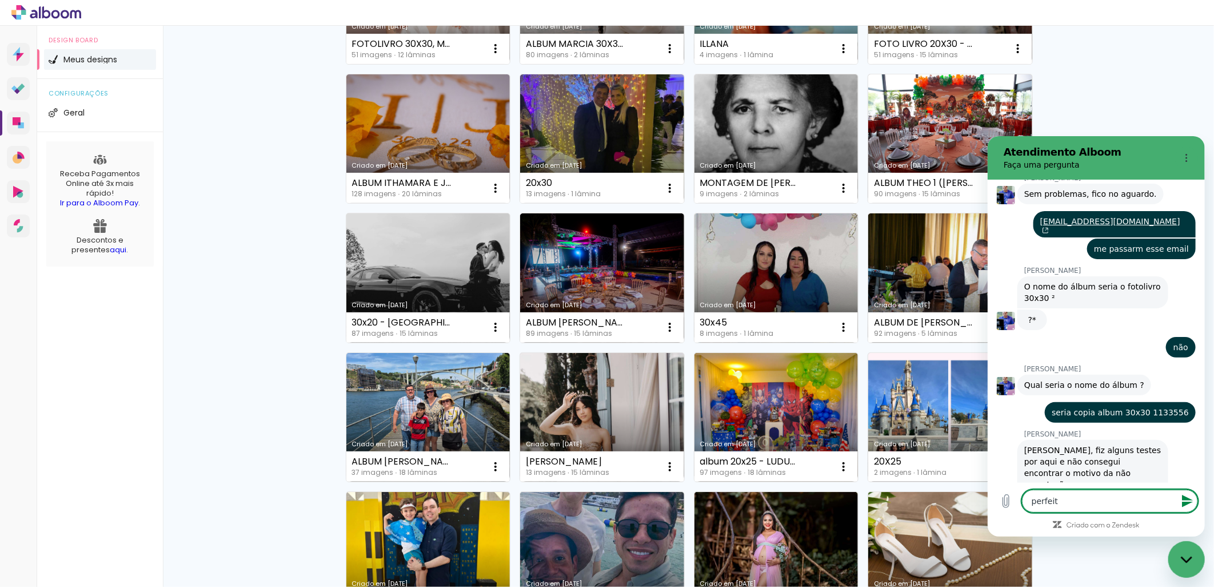
type textarea "perfeito"
type textarea "x"
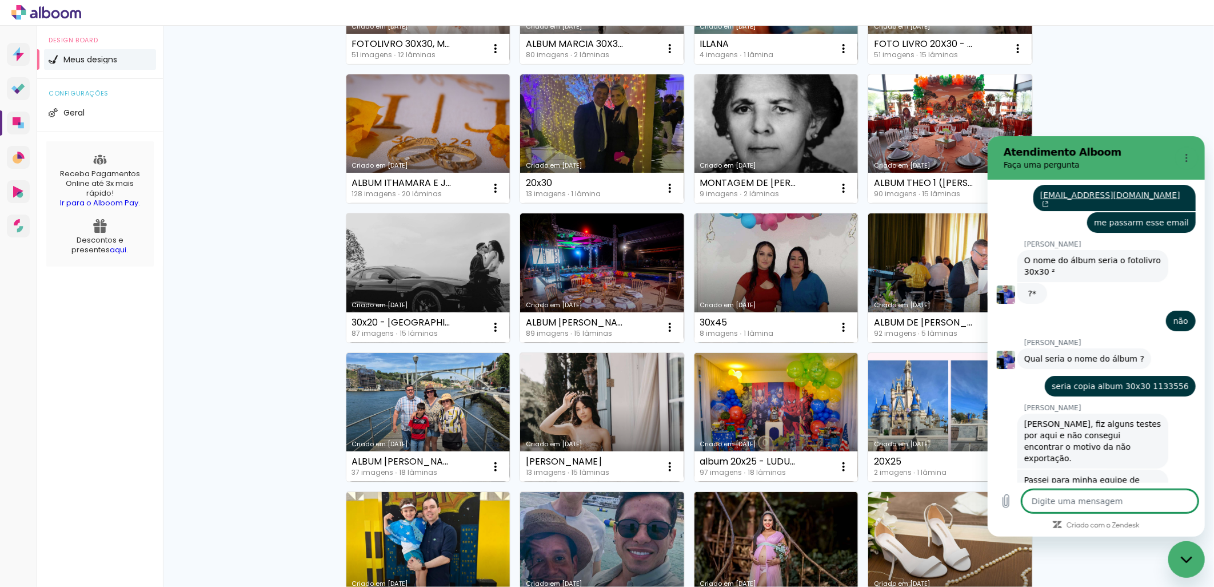
type textarea "x"
type textarea "d"
type textarea "x"
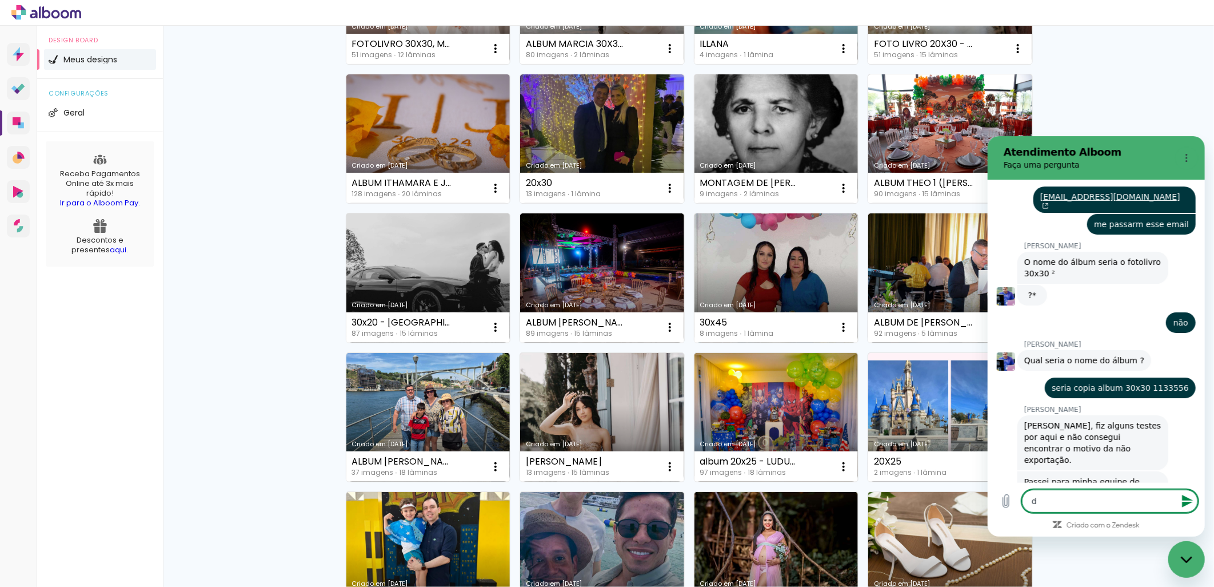
type textarea "dE"
type textarea "x"
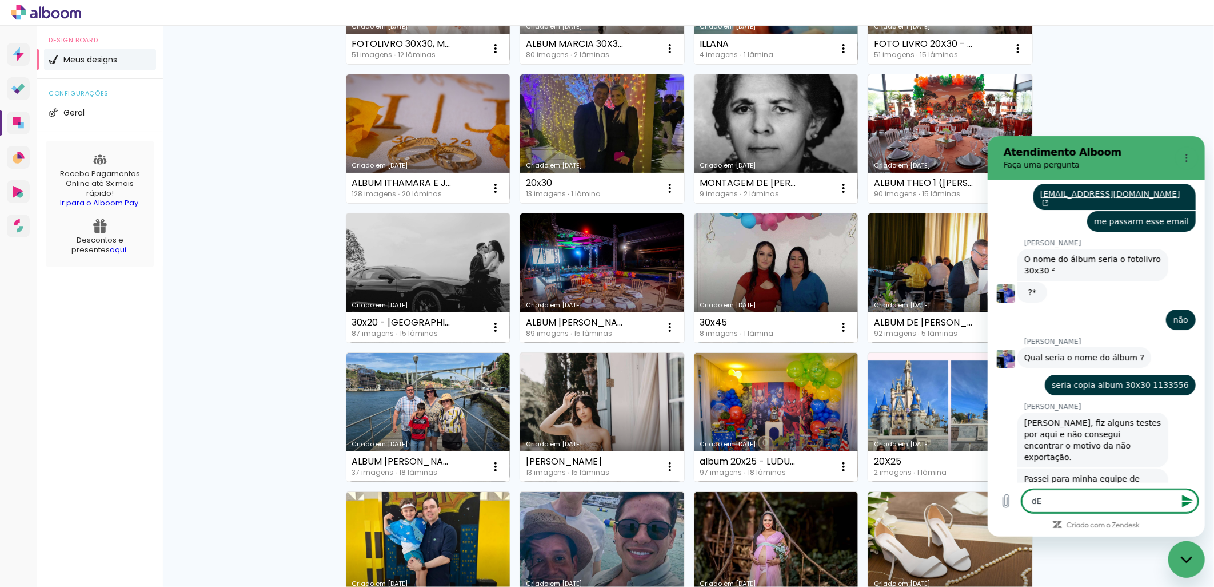
type textarea "d"
type textarea "x"
type textarea "f"
type textarea "x"
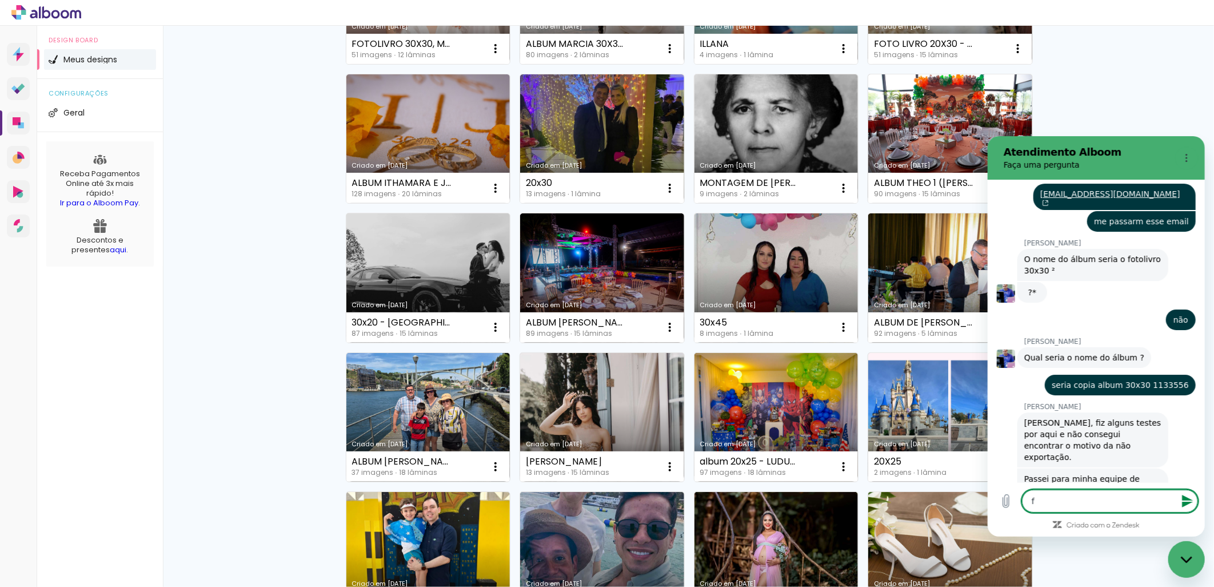
type textarea "x"
type textarea "d"
type textarea "x"
type textarea "d"
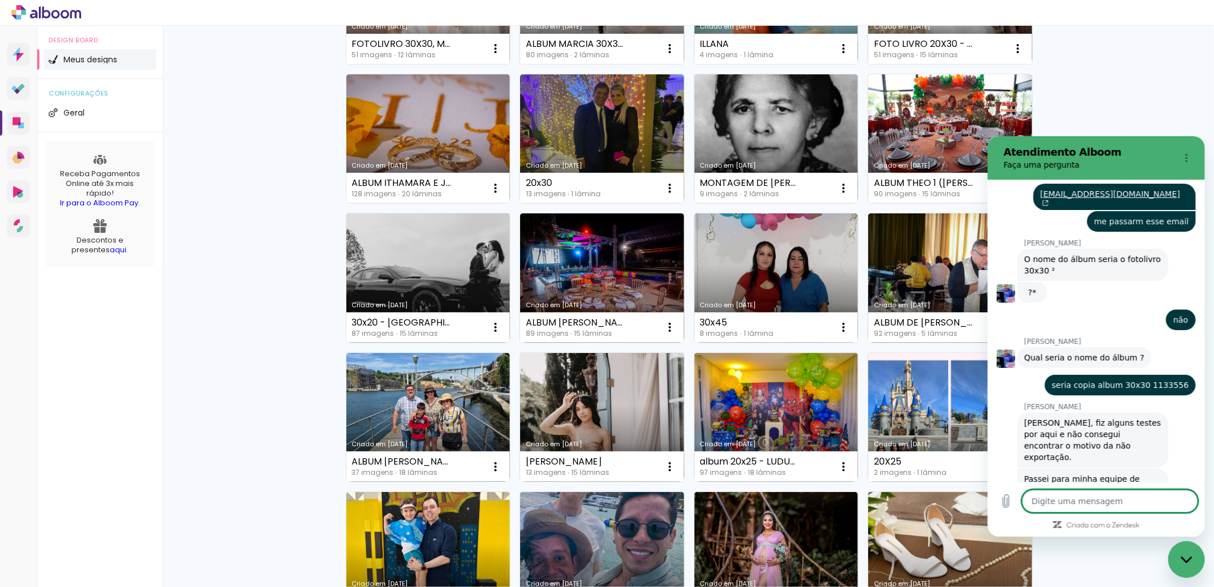
type textarea "x"
type textarea "D"
type textarea "x"
type textarea "De"
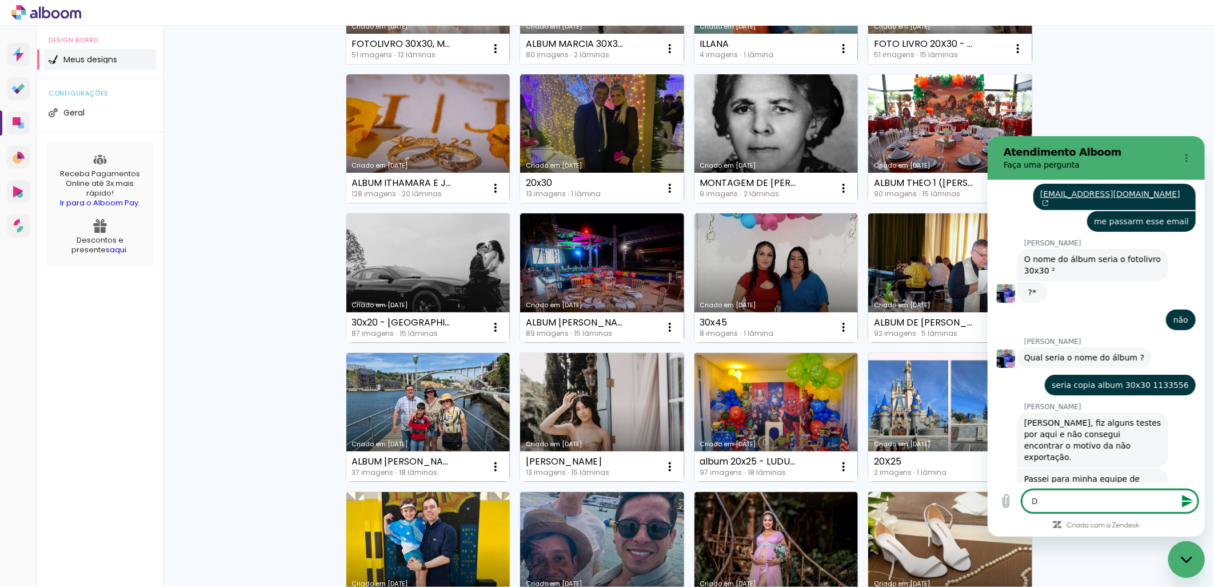
type textarea "x"
type textarea "Dem"
type textarea "x"
type textarea "Demo"
type textarea "x"
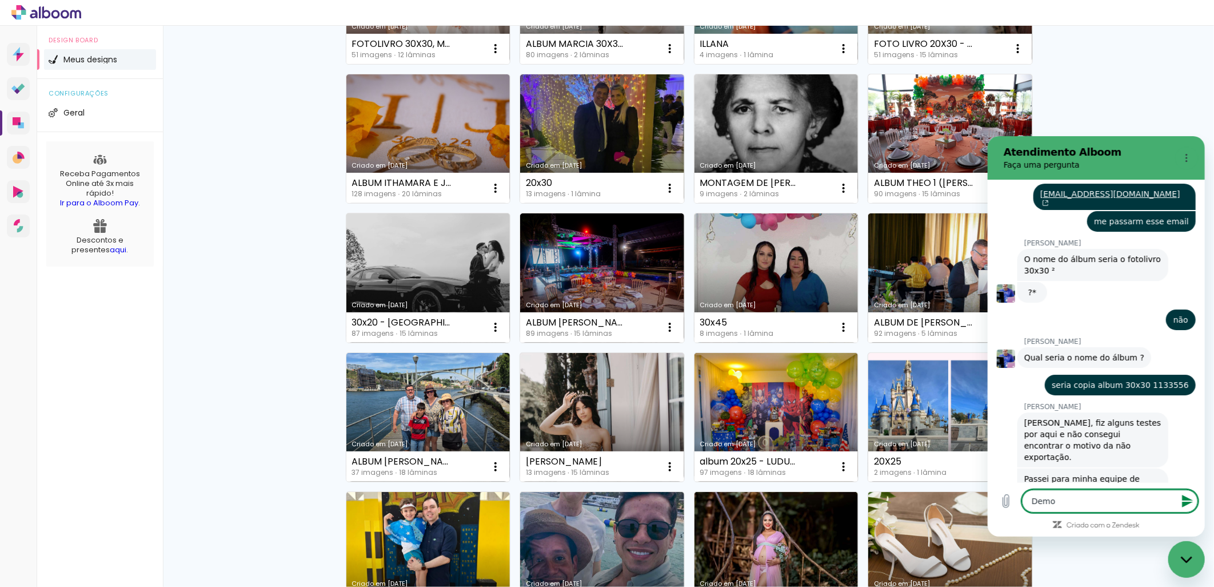
type textarea "Demor"
type textarea "x"
type textarea "Demora"
type textarea "x"
type textarea "Demora"
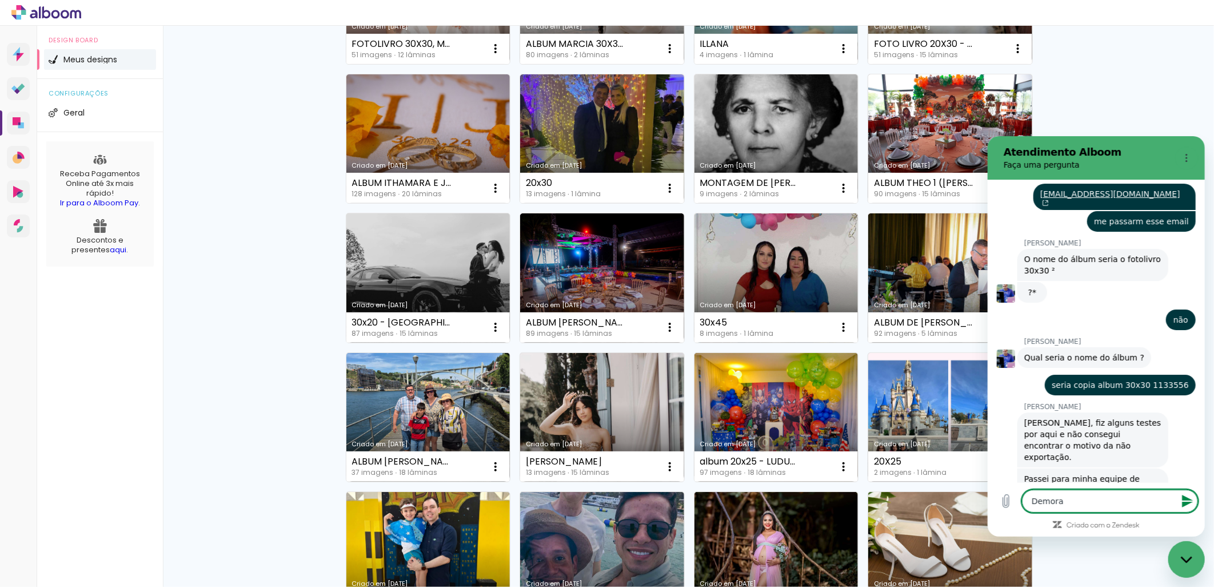
type textarea "x"
type textarea "Demora q"
type textarea "x"
type textarea "Demora qa"
type textarea "x"
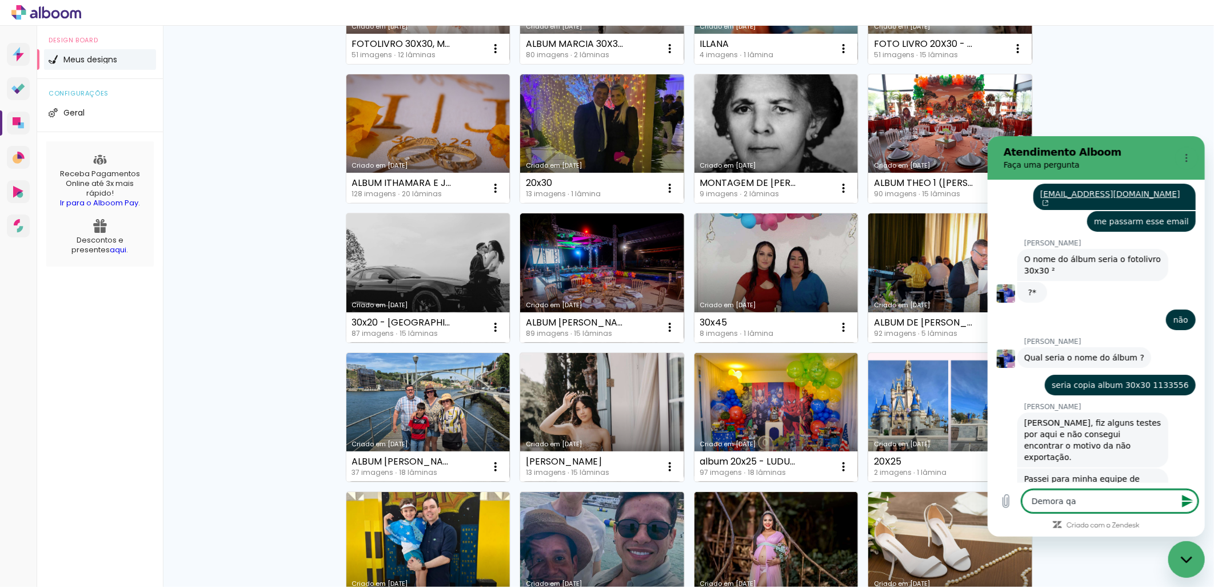
type textarea "Demora qau"
type textarea "x"
type textarea "Demora qaun"
type textarea "x"
type textarea "Demora qaunt"
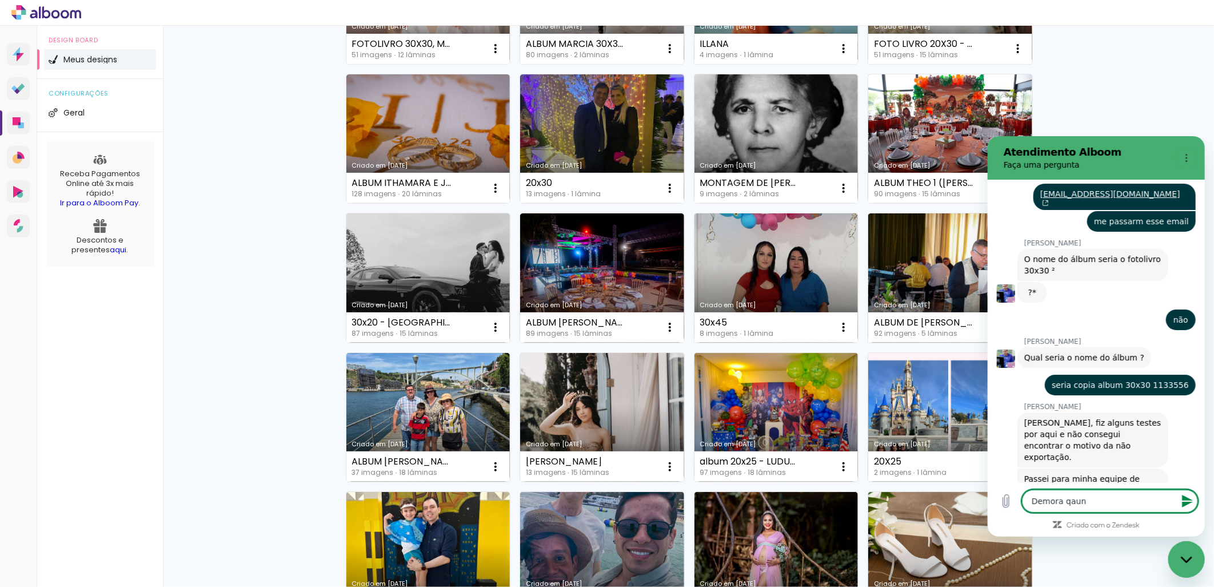
type textarea "x"
type textarea "Demora qaunto"
type textarea "x"
type textarea "Demora qaunto"
type textarea "x"
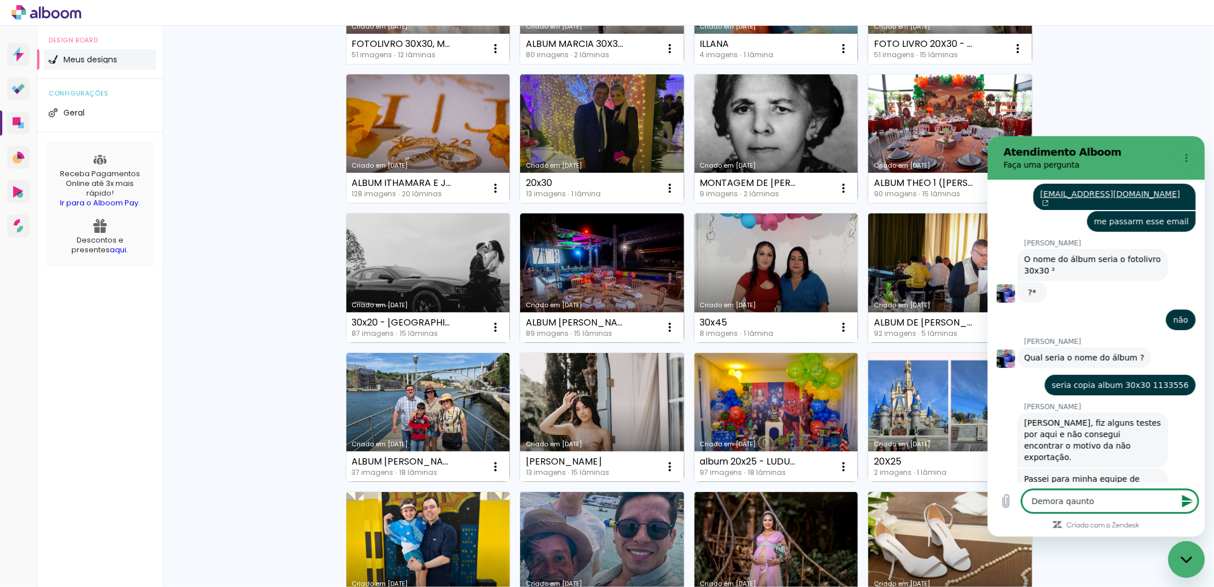
type textarea "Demora qaunto t"
type textarea "x"
type textarea "Demora qaunto te"
type textarea "x"
type textarea "Demora qaunto tem"
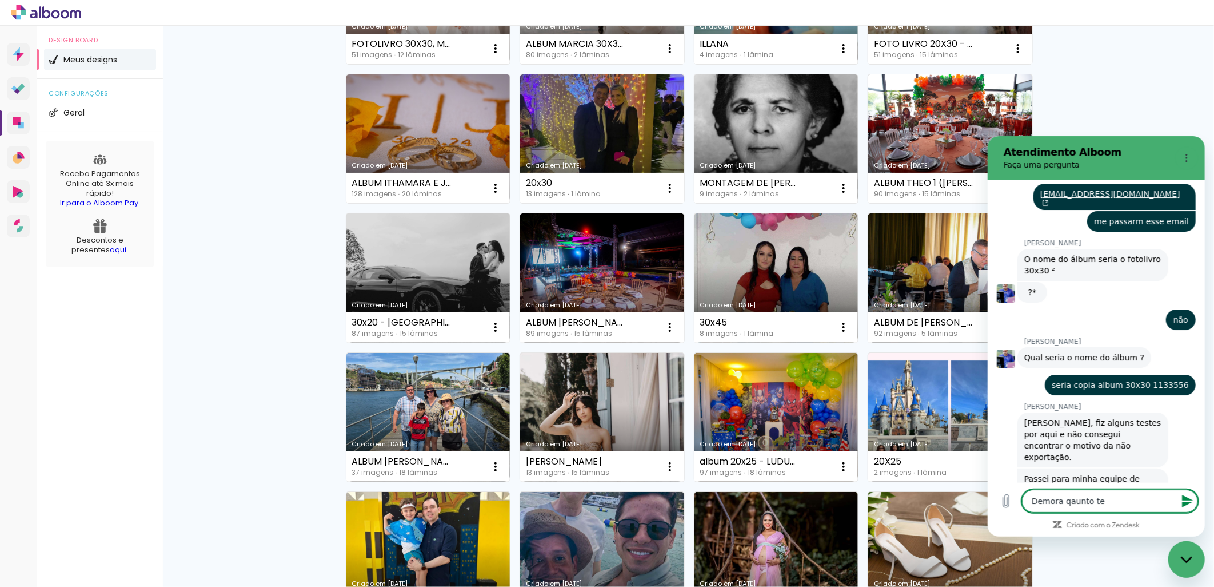
type textarea "x"
type textarea "Demora qaunto temp"
type textarea "x"
type textarea "Demora qaunto tempo"
type textarea "x"
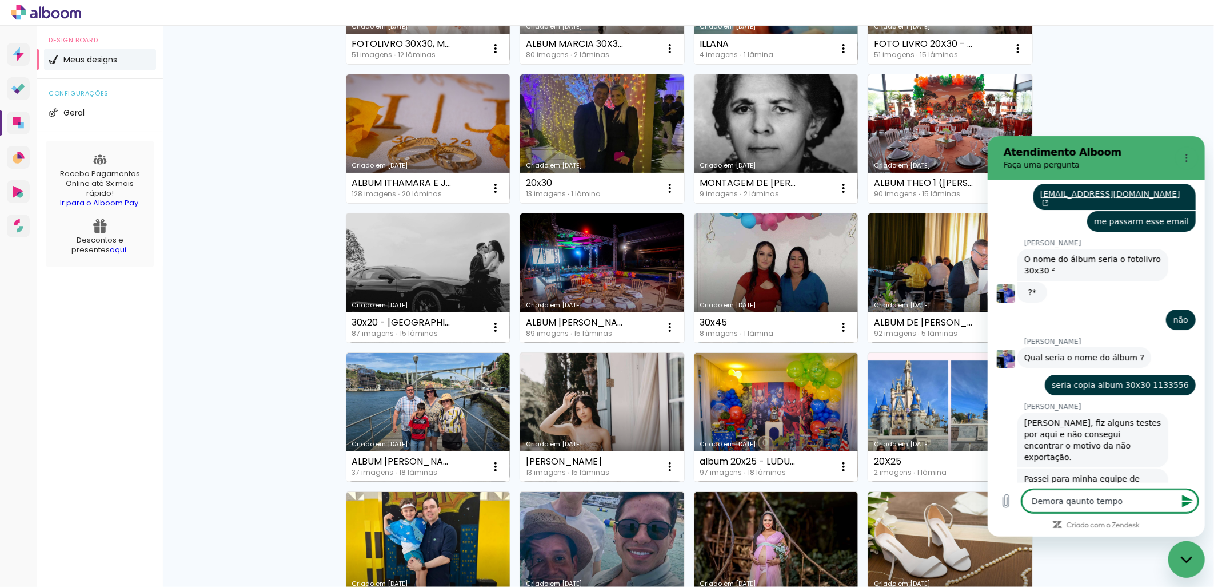
type textarea "Demora qaunto tempo?"
type textarea "x"
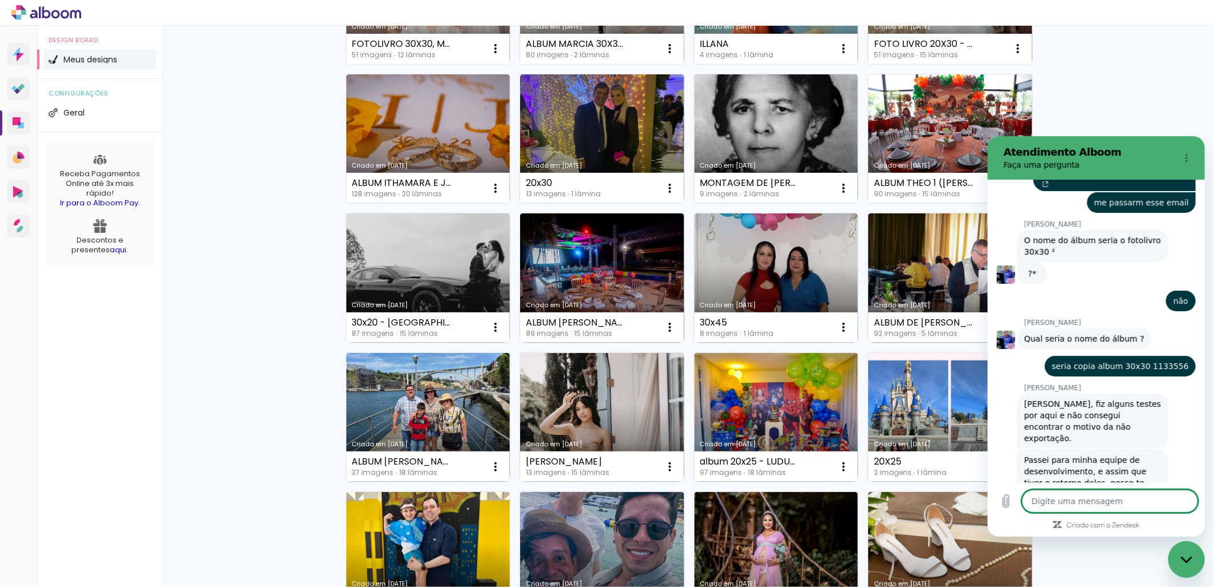
type textarea "x"
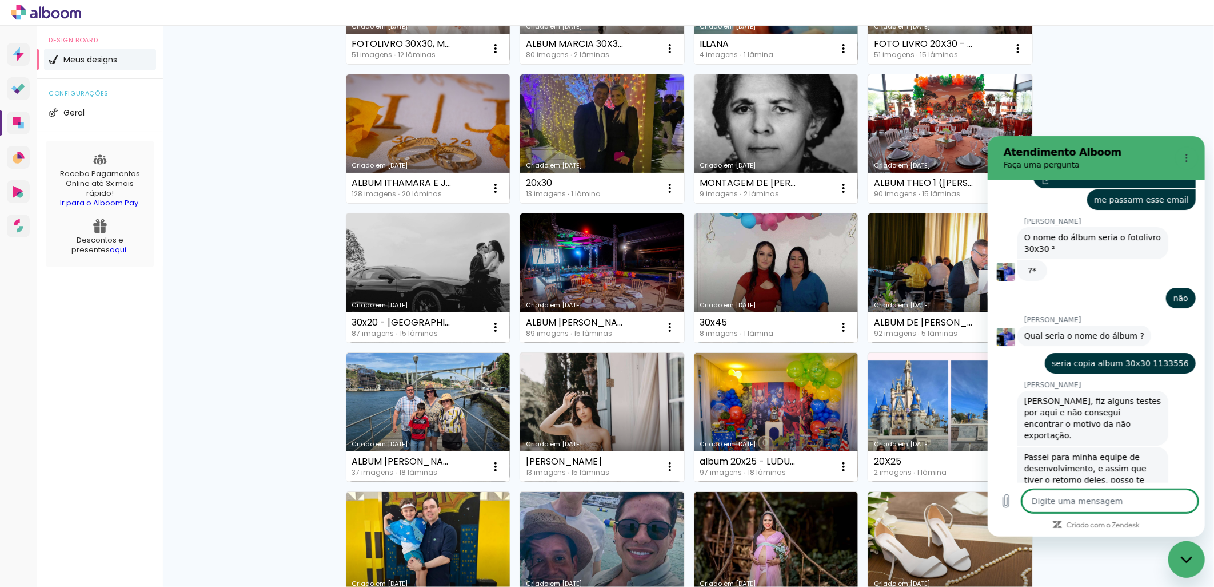
type textarea "p"
type textarea "x"
type textarea "pa"
type textarea "x"
type textarea "par"
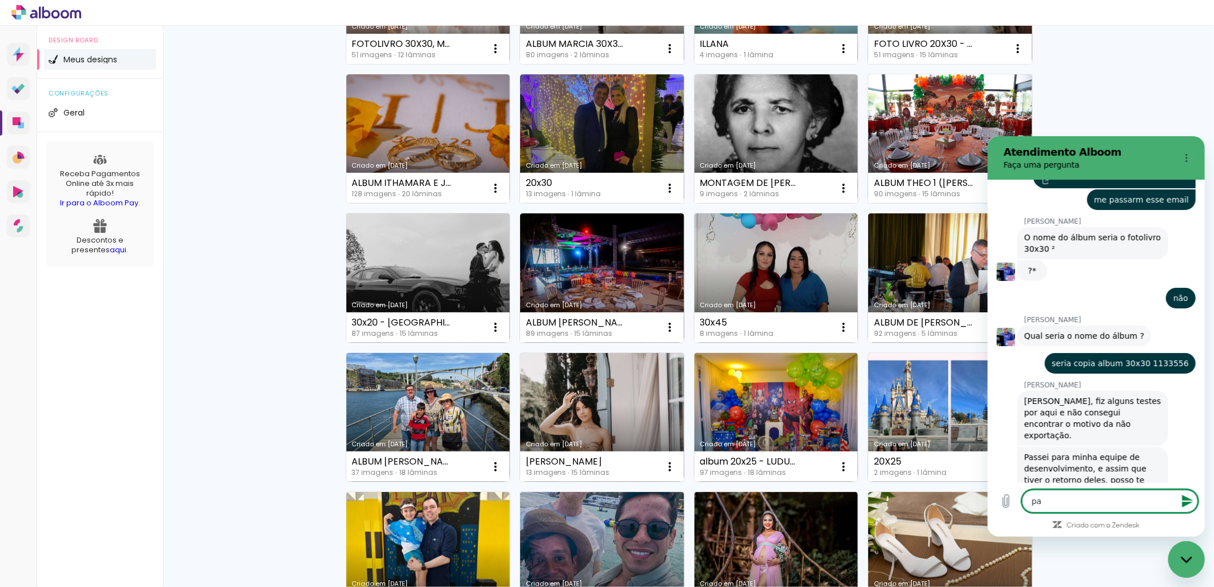
type textarea "x"
type textarea "para"
type textarea "x"
type textarea "para"
type textarea "x"
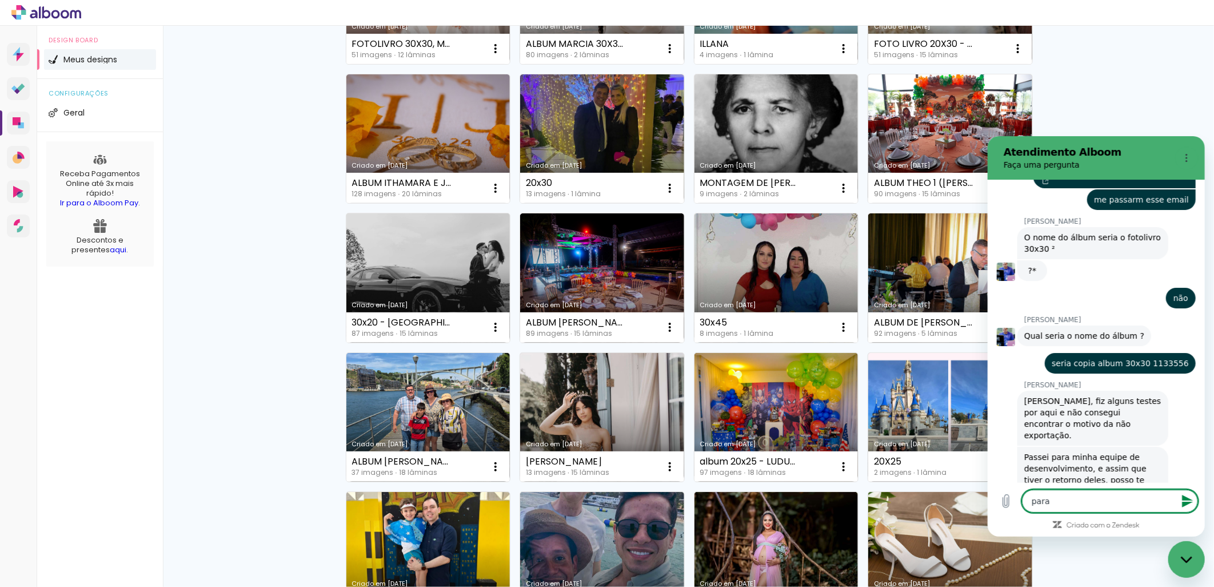
type textarea "para o"
type textarea "x"
type textarea "para o"
type textarea "x"
type textarea "para o r"
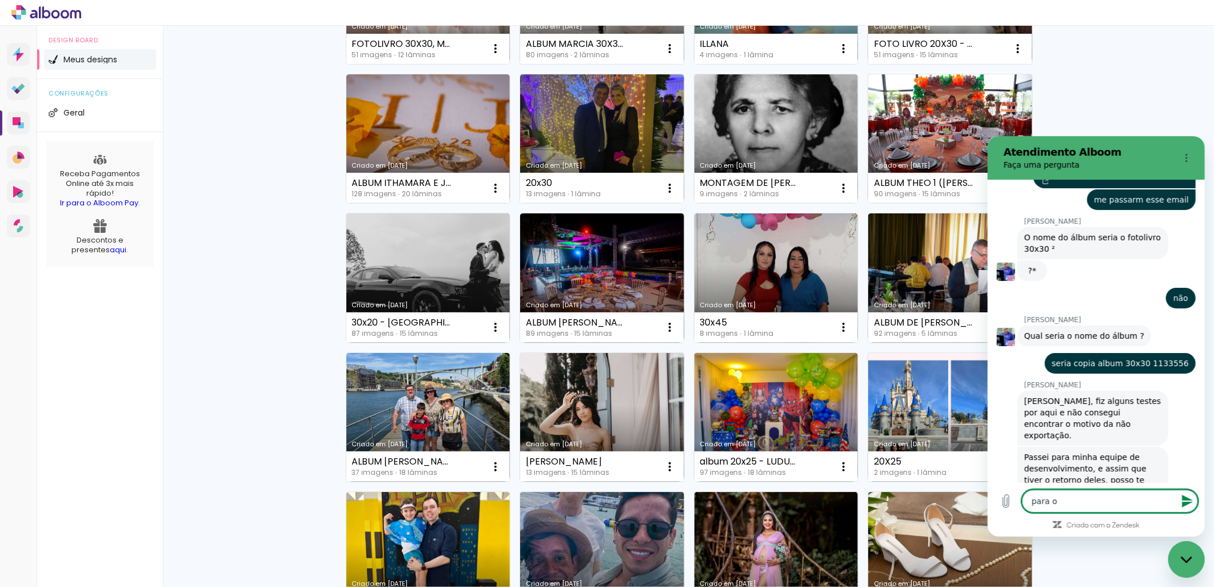
type textarea "x"
type textarea "para o re"
type textarea "x"
type textarea "para o ret"
type textarea "x"
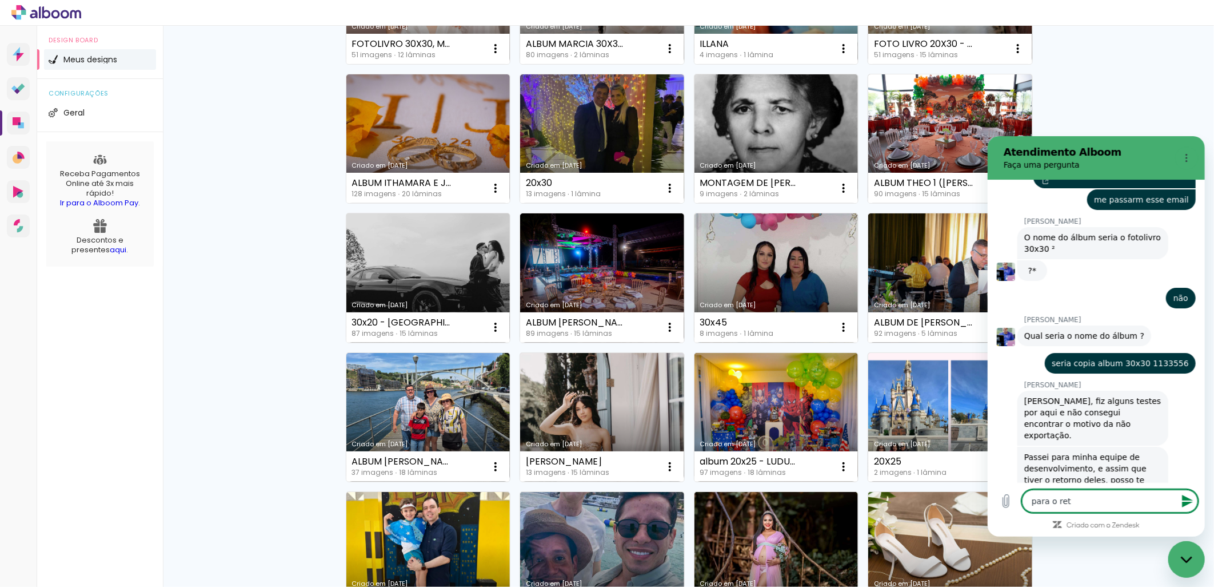
type textarea "para o reto"
type textarea "x"
type textarea "para o retor"
type textarea "x"
type textarea "para o retorn"
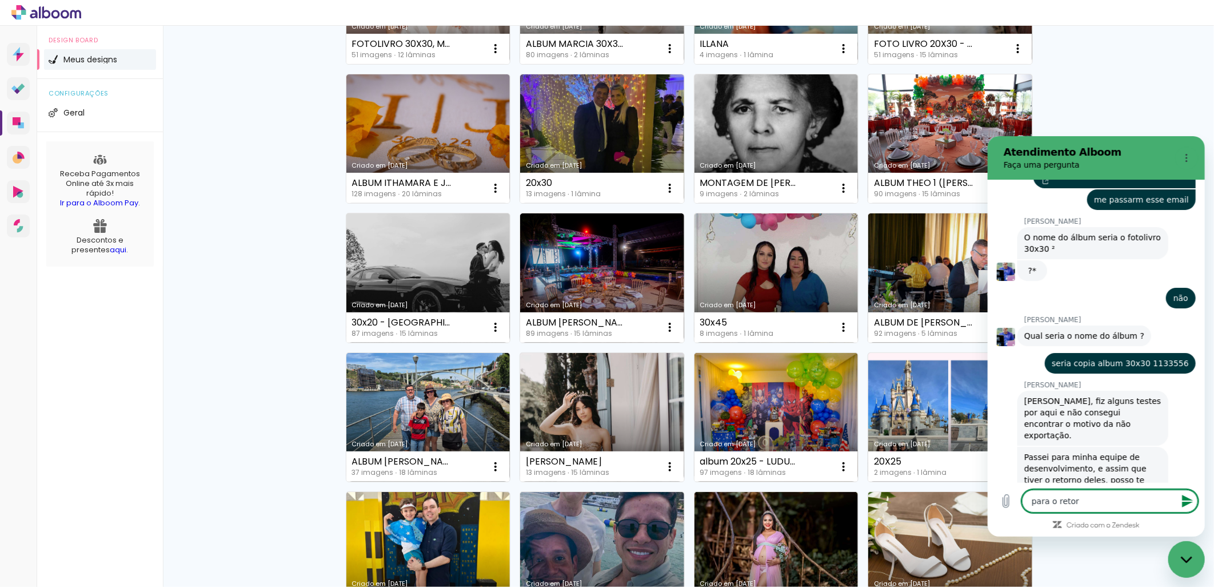
type textarea "x"
type textarea "para o retorno"
type textarea "x"
type textarea "para o retorno?"
type textarea "x"
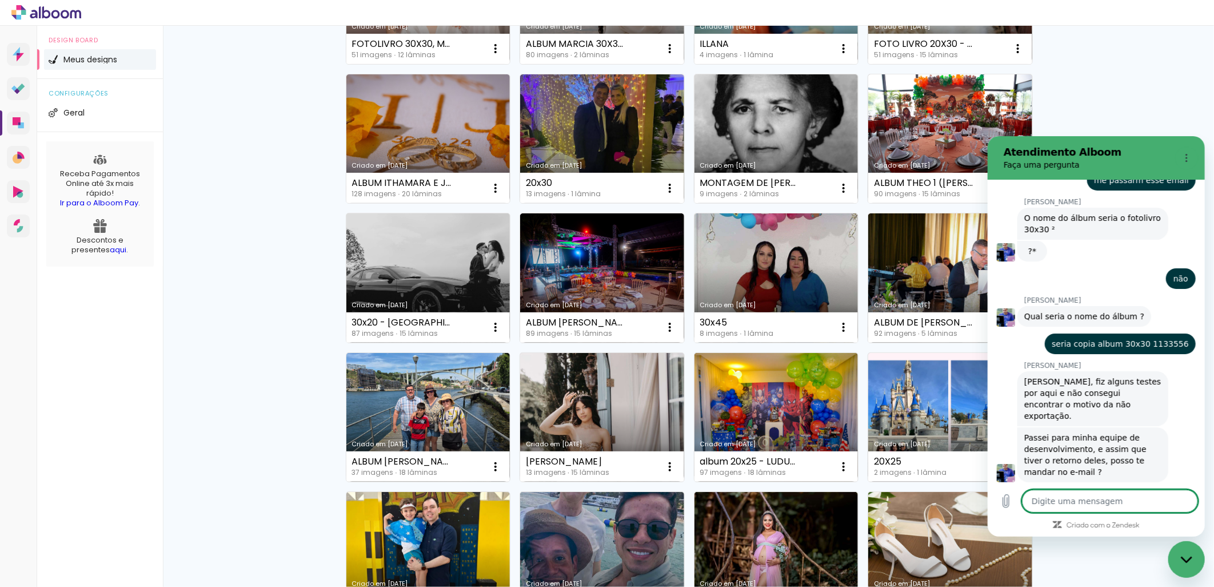
scroll to position [2571, 0]
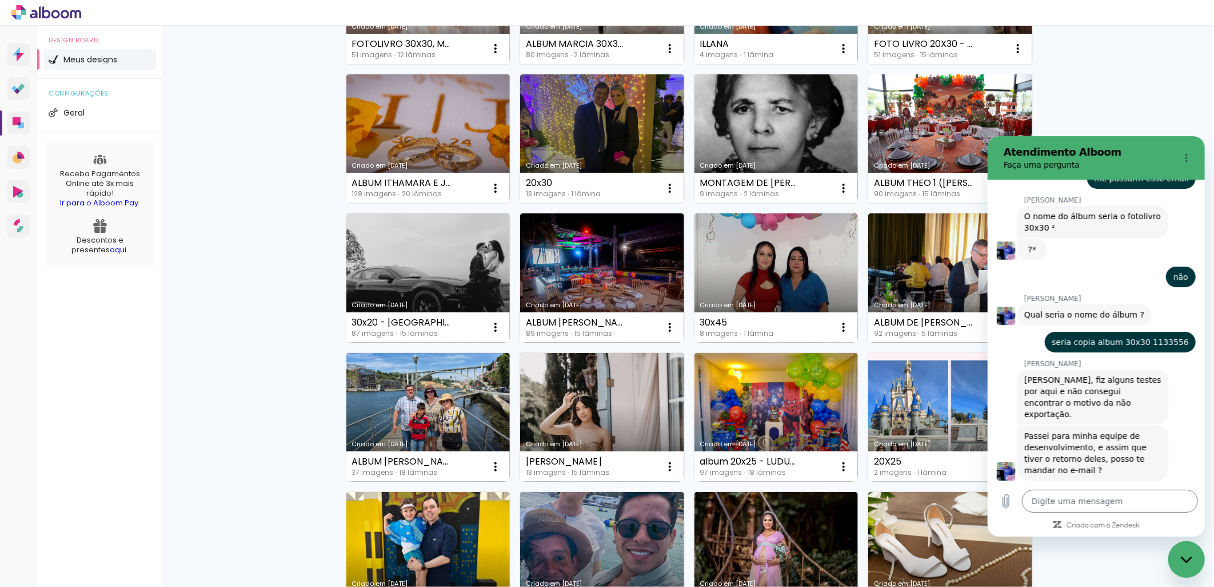
type textarea "x"
